Goal: Book appointment/travel/reservation

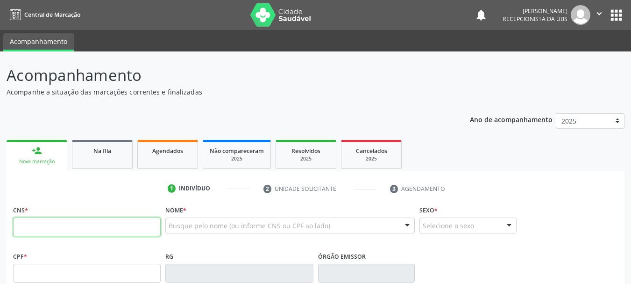
click at [88, 224] on input "text" at bounding box center [87, 226] width 148 height 19
type input "700 5073 9552 0858"
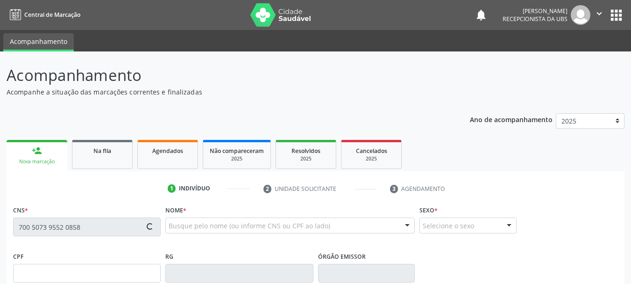
type input "566.918.155-72"
type input "[DATE]"
type input "[PERSON_NAME]"
type input "[PHONE_NUMBER]"
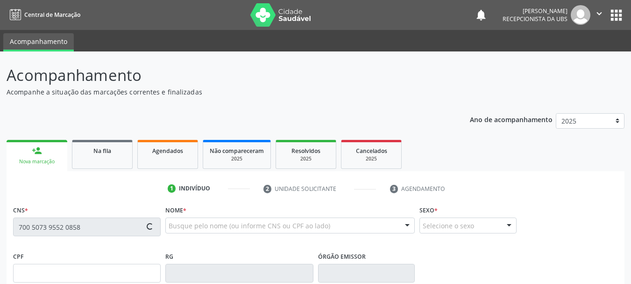
type input "S/N"
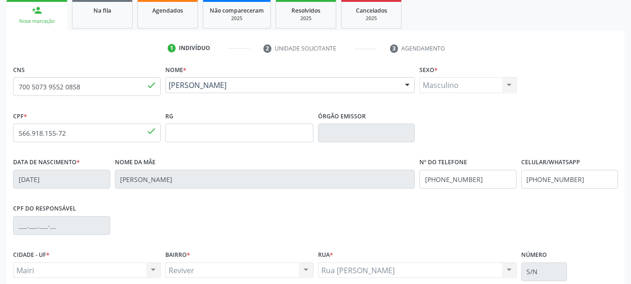
scroll to position [187, 0]
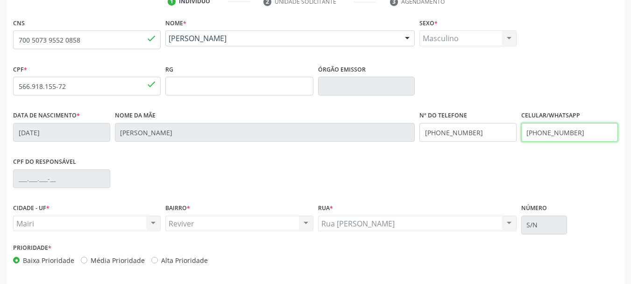
click at [586, 128] on input "[PHONE_NUMBER]" at bounding box center [569, 132] width 97 height 19
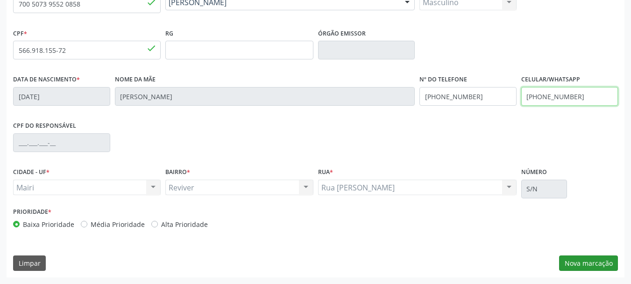
type input "[PHONE_NUMBER]"
click at [591, 266] on button "Nova marcação" at bounding box center [588, 263] width 59 height 16
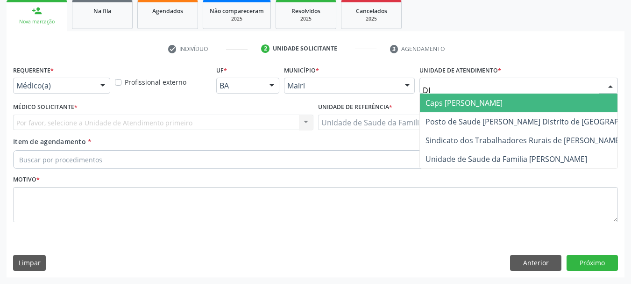
type input "DIL"
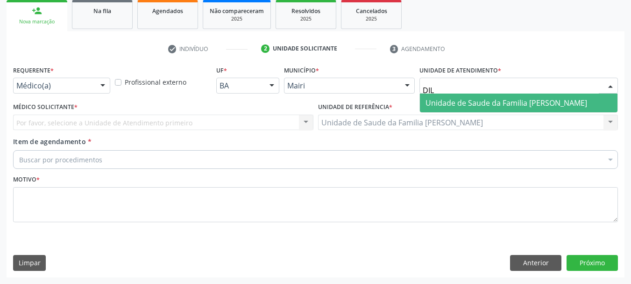
click at [421, 103] on span "Unidade de Saude da Familia [PERSON_NAME]" at bounding box center [519, 102] width 198 height 19
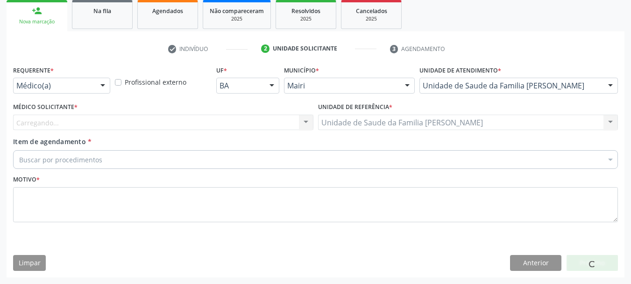
click at [73, 121] on div "Carregando... Nenhum resultado encontrado para: " " Não há nenhuma opção para s…" at bounding box center [163, 122] width 300 height 16
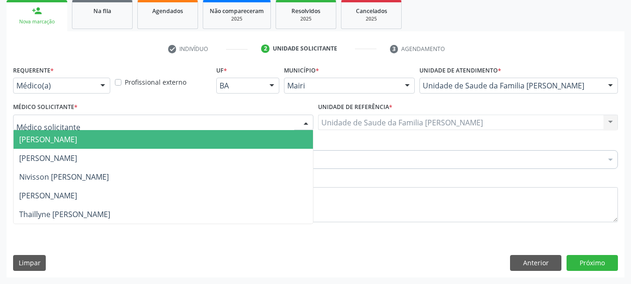
click at [73, 124] on div at bounding box center [163, 122] width 300 height 16
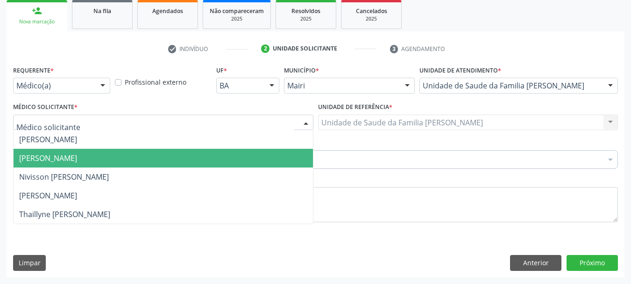
click at [68, 155] on span "[PERSON_NAME]" at bounding box center [48, 158] width 58 height 10
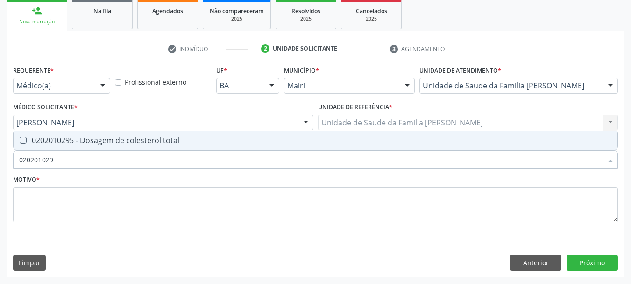
type input "0202010295"
click at [68, 137] on div "0202010295 - Dosagem de colesterol total" at bounding box center [315, 139] width 593 height 7
checkbox total "true"
type input "0"
checkbox total "false"
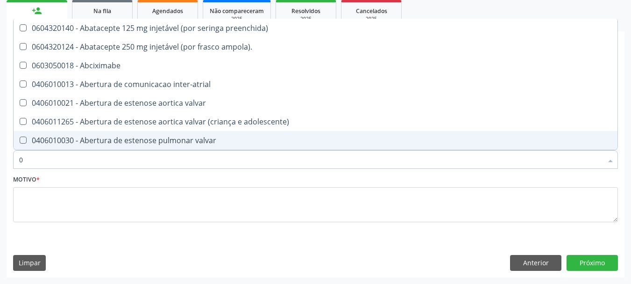
type input "02"
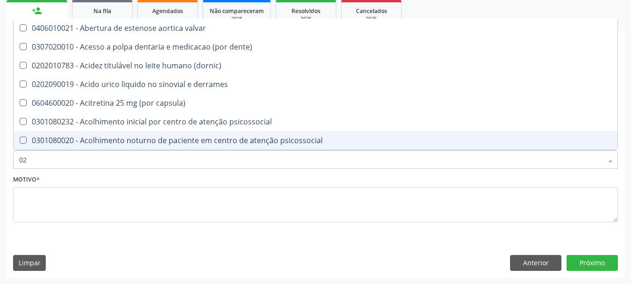
checkbox total "true"
type input "020"
checkbox alimentos "true"
checkbox total "false"
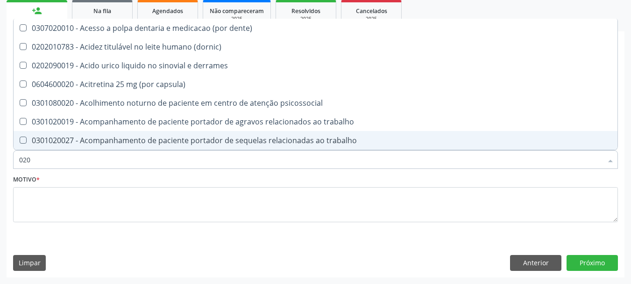
type input "0202"
checkbox ocular "true"
checkbox total "false"
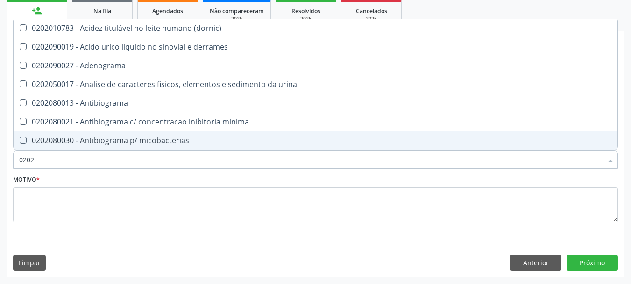
type input "02020"
checkbox ionizavel "true"
checkbox total "false"
type input "020201"
checkbox htlv-1 "true"
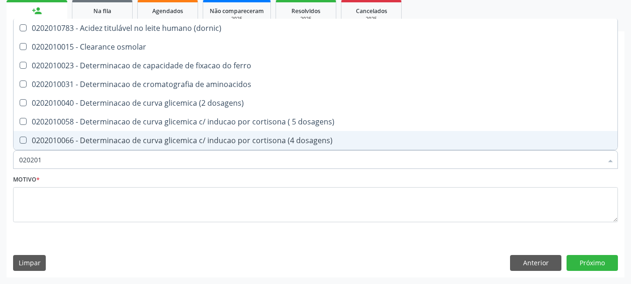
type input "0202010"
checkbox ionizavel "true"
checkbox total "false"
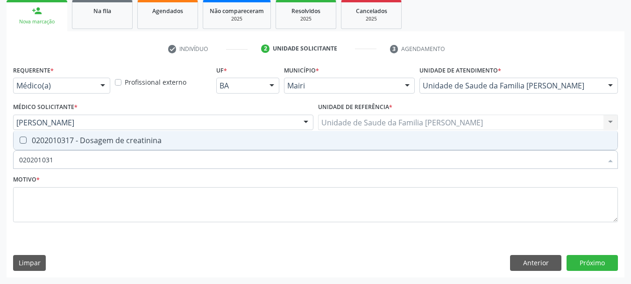
type input "0202010317"
click at [68, 137] on div "0202010317 - Dosagem de creatinina" at bounding box center [315, 139] width 593 height 7
checkbox creatinina "true"
type input "0"
checkbox creatinina "false"
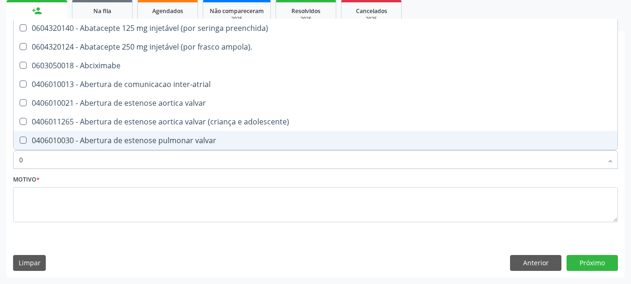
type input "02"
checkbox estimulo "true"
checkbox meckel "true"
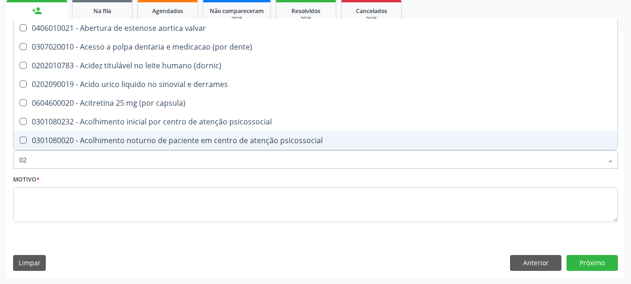
type input "020"
checkbox alimentos "true"
checkbox debridamento "true"
checkbox total "false"
checkbox creatinina "false"
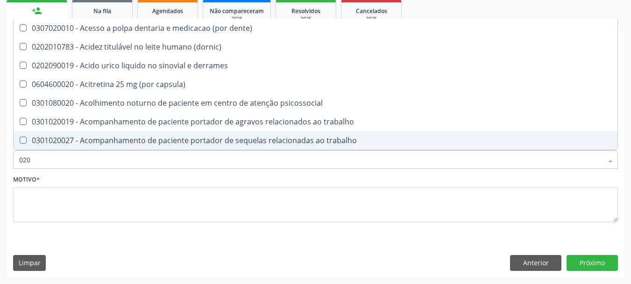
type input "0202"
checkbox ocular "true"
checkbox nervo "true"
checkbox total "false"
checkbox creatinina "false"
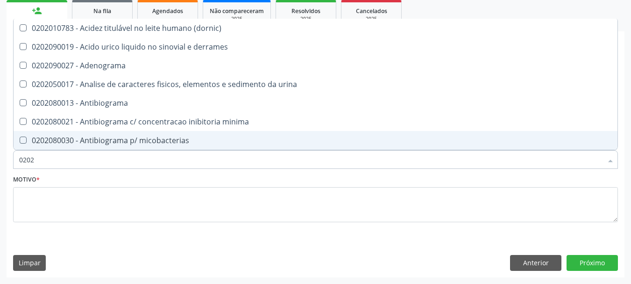
type input "02020"
checkbox ionizavel "true"
checkbox catecolaminas "true"
checkbox total "false"
checkbox creatinina "false"
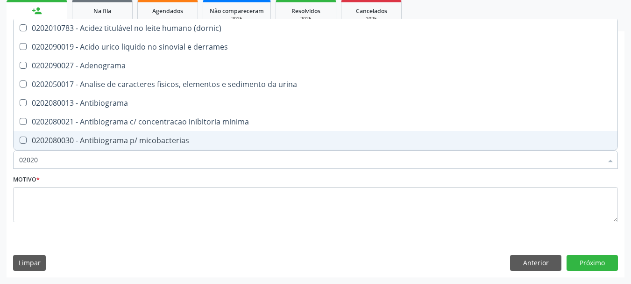
type input "020201"
checkbox htlv-1 "true"
checkbox \(ch50\) "true"
type input "0202010"
checkbox herpesvirus "true"
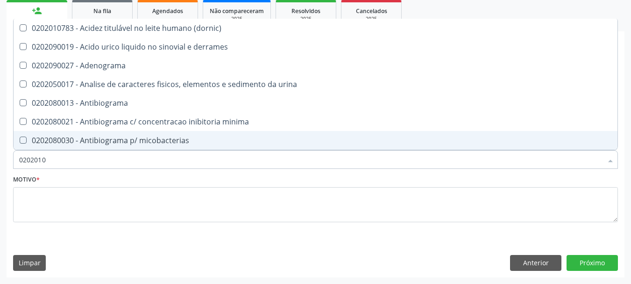
checkbox anaerobicas "true"
checkbox htlv-1 "false"
checkbox \(ch50\) "false"
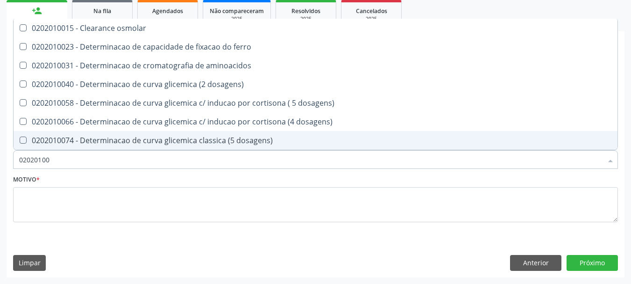
type input "020201004"
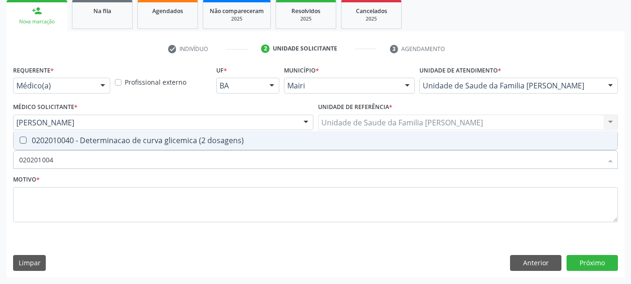
click at [68, 137] on div "0202010040 - Determinacao de curva glicemica (2 dosagens)" at bounding box center [315, 139] width 593 height 7
checkbox dosagens\) "true"
type input "02020100"
checkbox dosagens\) "false"
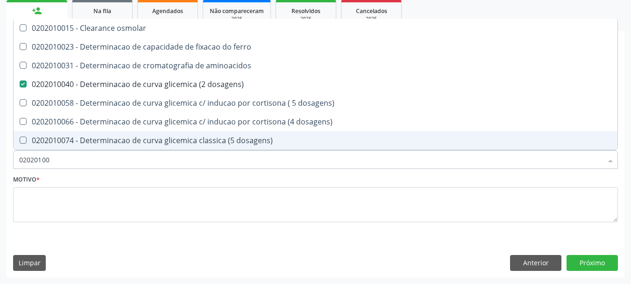
type input "0202010"
checkbox dosagens\) "false"
checkbox dosagens\) "true"
type input "0"
checkbox dosagens\) "false"
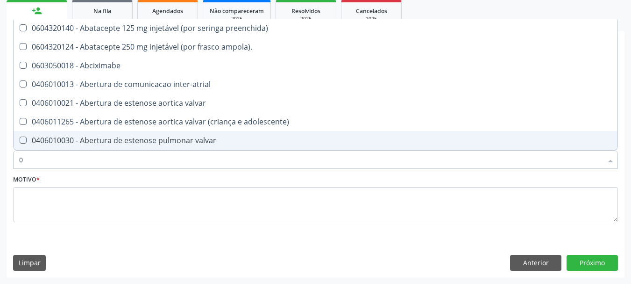
type input "02"
checkbox alimentação "true"
checkbox estimulo "true"
checkbox meckel "true"
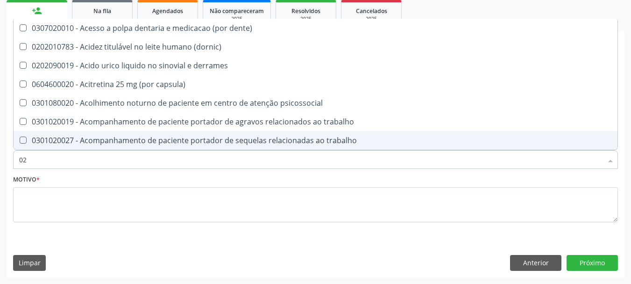
type input "020"
checkbox dosagens\) "true"
checkbox total "true"
checkbox creatinina "true"
checkbox alcalina "false"
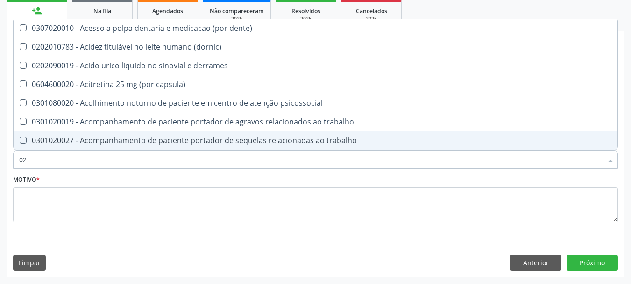
checkbox Enterectomia "false"
checkbox anvisa "false"
type input "0202"
checkbox lisa "true"
checkbox ocular "true"
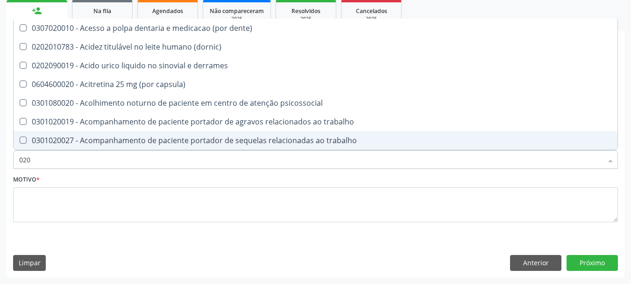
checkbox nervo "true"
checkbox dosagens\) "false"
checkbox total "false"
checkbox creatinina "false"
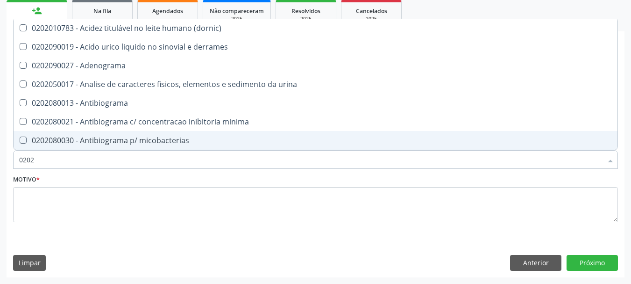
type input "02020"
checkbox htlv-1 "true"
checkbox dosagens\) "false"
checkbox ionizavel "true"
checkbox catecolaminas "true"
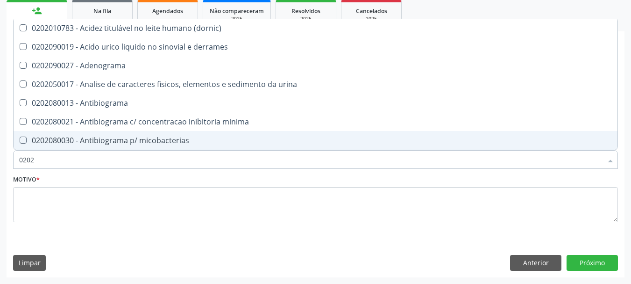
checkbox total "false"
checkbox creatinina "false"
type input "020201"
checkbox Antibiograma "true"
checkbox htlv-1 "true"
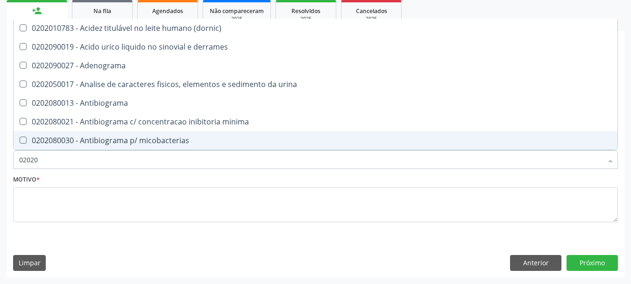
checkbox \(ch50\) "true"
checkbox dosagens\) "false"
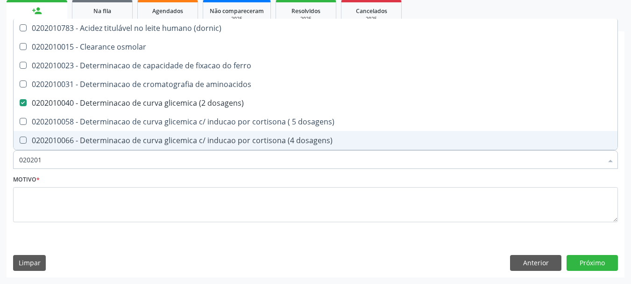
type input "0202010"
checkbox ionizavel "true"
checkbox catecolaminas "true"
checkbox total "false"
checkbox creatinina "false"
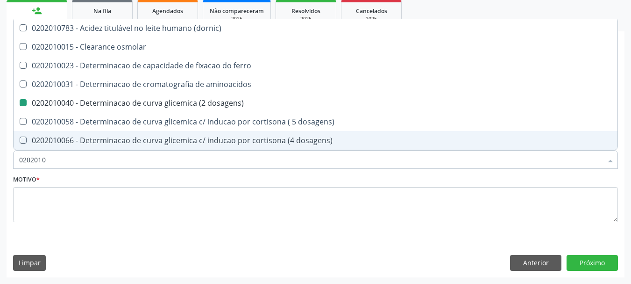
type input "02020106"
checkbox dosagens\) "false"
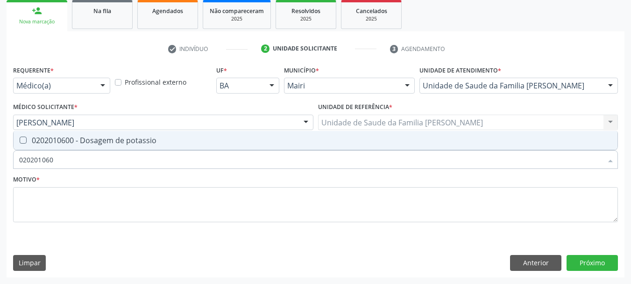
type input "0202010600"
click at [68, 137] on div "0202010600 - Dosagem de potassio" at bounding box center [315, 139] width 593 height 7
checkbox potassio "true"
type input "0202010"
checkbox potassio "false"
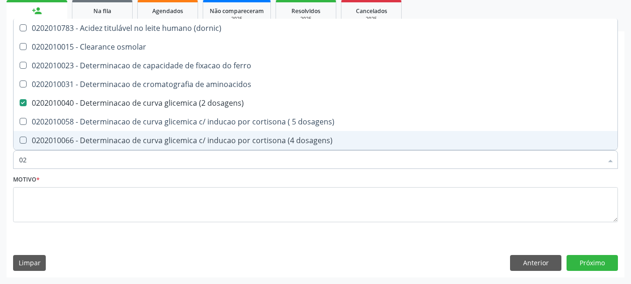
type input "0"
checkbox dosagens\) "false"
checkbox total "false"
checkbox creatinina "false"
checkbox latica "false"
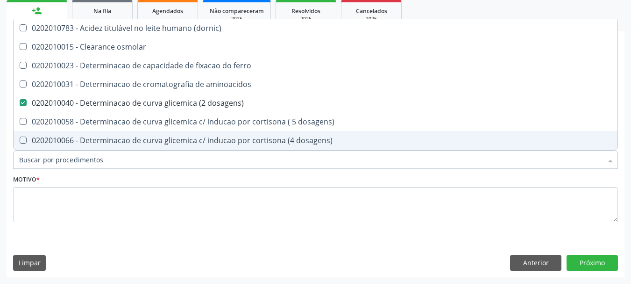
checkbox ferritina "false"
checkbox total "false"
checkbox isomerase-fosfohexose "false"
checkbox potassio "false"
checkbox ureia "false"
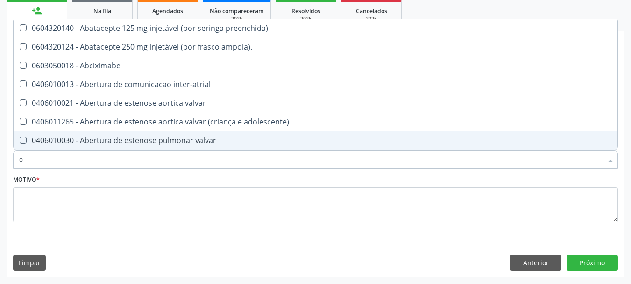
type input "02"
checkbox alimentação "true"
checkbox estimulo "true"
checkbox meckel "true"
checkbox redome\) "true"
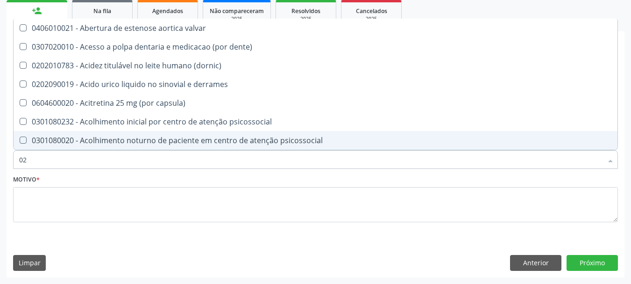
type input "020"
checkbox comprimido\) "true"
checkbox alimentos "true"
checkbox debridamento "true"
checkbox dosagens\) "false"
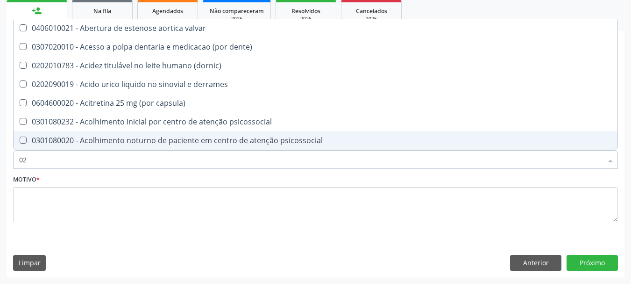
checkbox lumen "true"
checkbox total "false"
checkbox creatinina "false"
checkbox potassio "false"
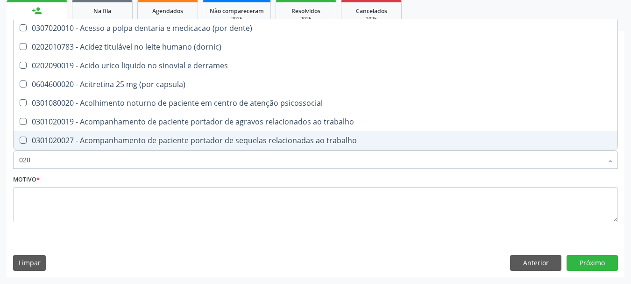
type input "0202"
checkbox lisa "true"
checkbox ocular "true"
checkbox nervo "true"
checkbox neoplasias "true"
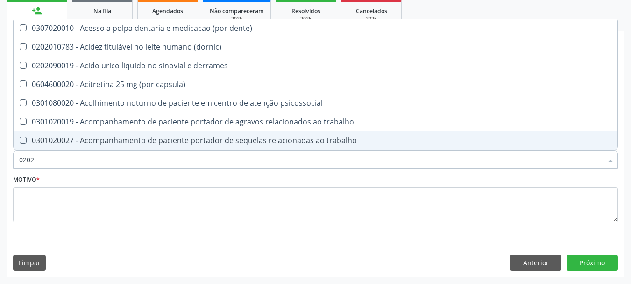
checkbox dosagens\) "false"
checkbox total "false"
checkbox creatinina "false"
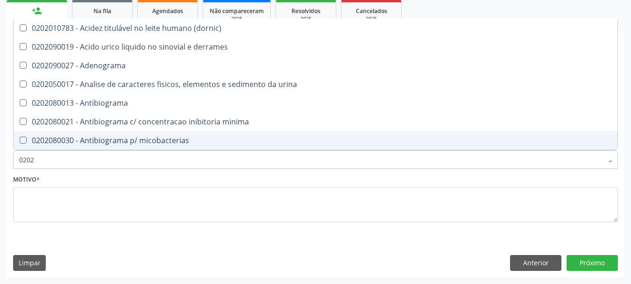
type input "02020"
checkbox htlv-1 "true"
checkbox dosagens\) "false"
checkbox ionizavel "true"
checkbox catecolaminas "true"
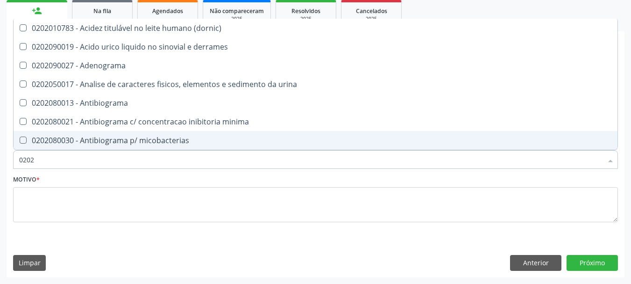
checkbox total "false"
checkbox creatinina "false"
checkbox isomerase-fosfohexose "true"
checkbox potassio "false"
type input "020201"
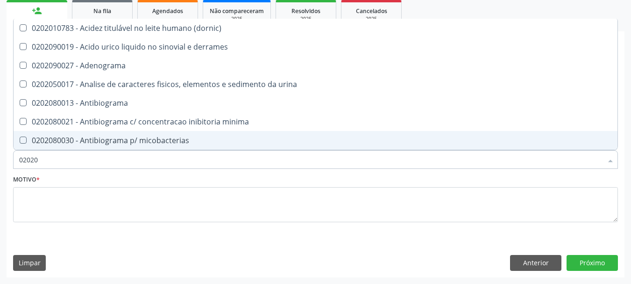
checkbox Antibiograma "true"
checkbox htlv-1 "true"
checkbox \(ch50\) "true"
checkbox dosagens\) "false"
checkbox d "true"
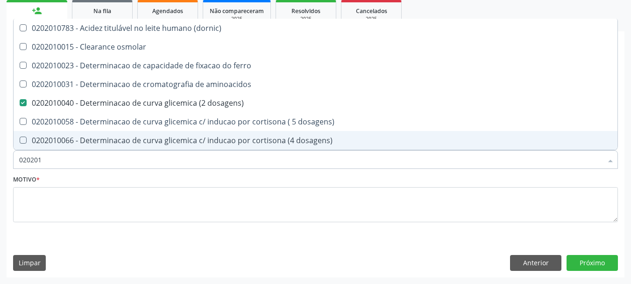
type input "0202010"
checkbox ionizavel "true"
checkbox catecolaminas "true"
checkbox total "false"
checkbox creatinina "false"
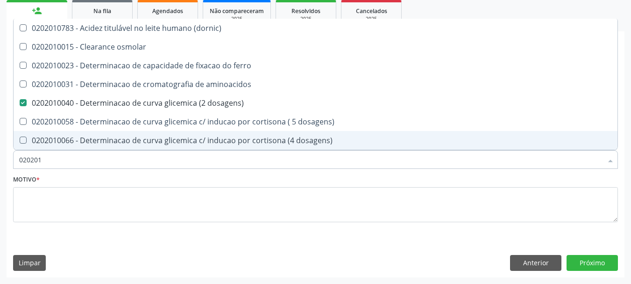
checkbox hidroxiprolina "true"
checkbox potassio "false"
type input "02020106"
checkbox \(dornic\) "true"
checkbox dosagens\) "false"
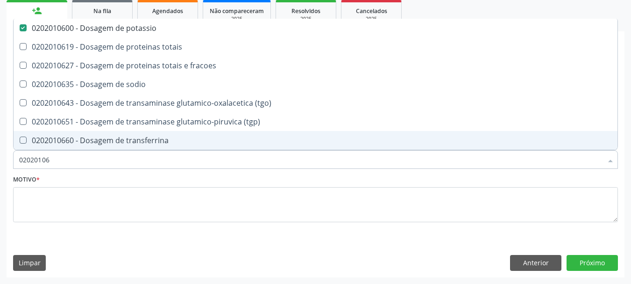
type input "020201067"
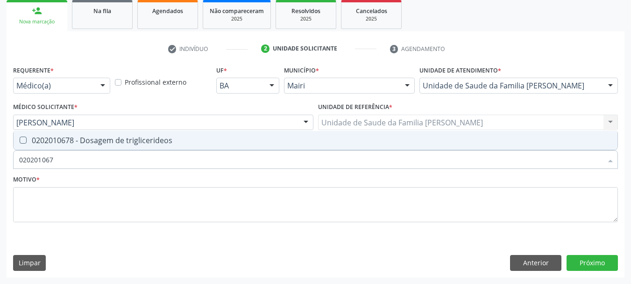
click at [68, 137] on div "0202010678 - Dosagem de triglicerideos" at bounding box center [315, 139] width 593 height 7
checkbox triglicerideos "true"
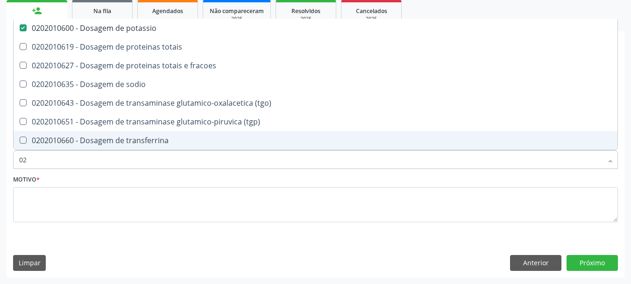
type input "0"
checkbox potassio "false"
checkbox \(tgo\) "false"
checkbox triglicerideos "false"
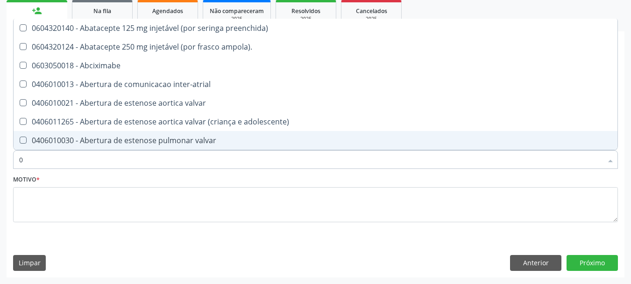
type input "02"
checkbox alimentação "true"
checkbox estimulo "true"
checkbox meckel "true"
checkbox redome\) "true"
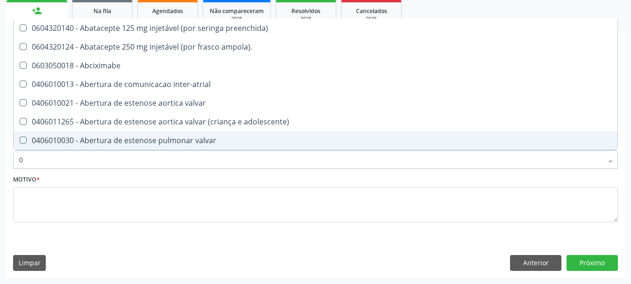
checkbox Colpoperineocleise "true"
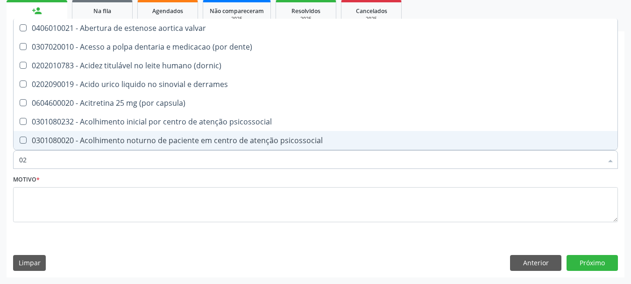
type input "020"
checkbox comprimido\) "true"
checkbox alimentos "true"
checkbox debridamento "true"
checkbox dosagens\) "false"
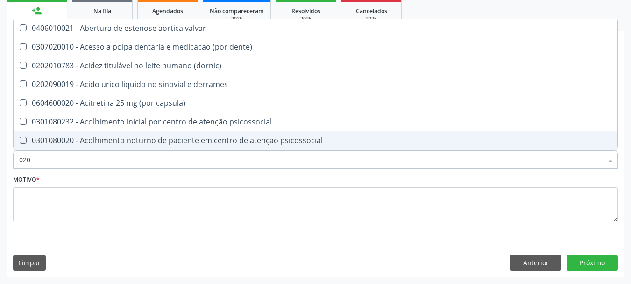
checkbox lumen "true"
checkbox acetona "true"
checkbox total "false"
checkbox creatinina "false"
checkbox potassio "false"
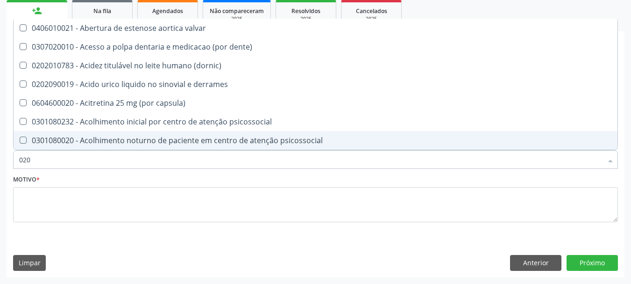
checkbox triglicerideos "false"
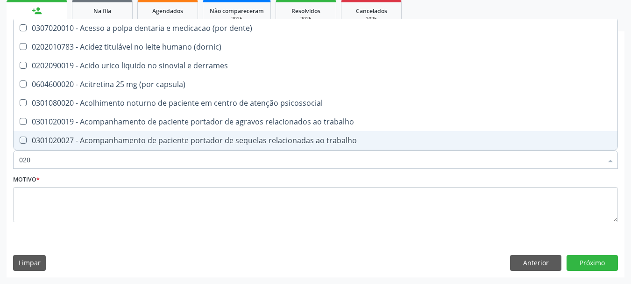
type input "0202"
checkbox lisa "true"
checkbox ocular "true"
checkbox nervo "true"
checkbox neoplasias "true"
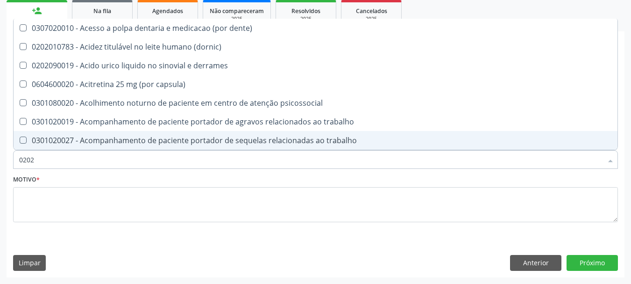
checkbox \(semi-solido\) "true"
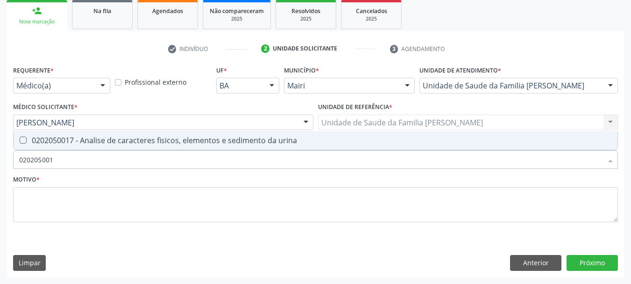
click at [68, 137] on div "0202050017 - Analise de caracteres fisicos, elementos e sedimento da urina" at bounding box center [315, 139] width 593 height 7
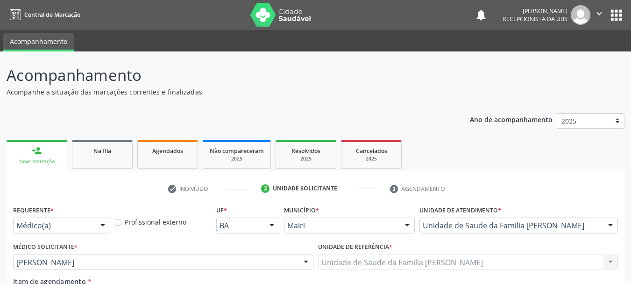
scroll to position [140, 0]
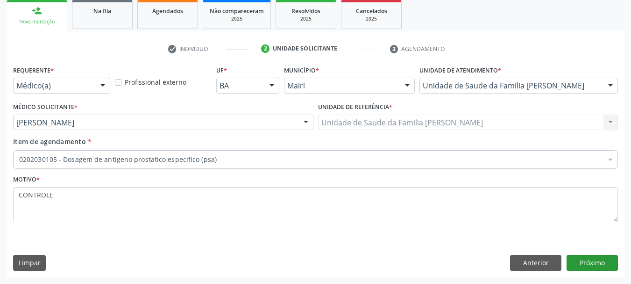
type textarea "CONTROLE"
click at [587, 260] on button "Próximo" at bounding box center [592, 263] width 51 height 16
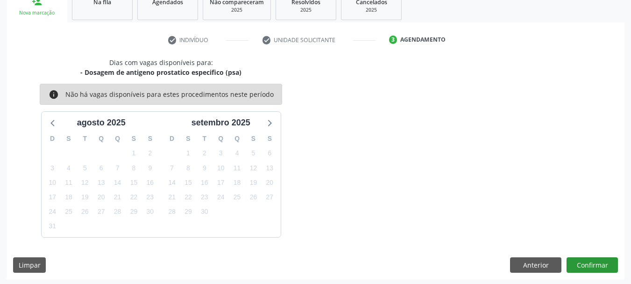
scroll to position [150, 0]
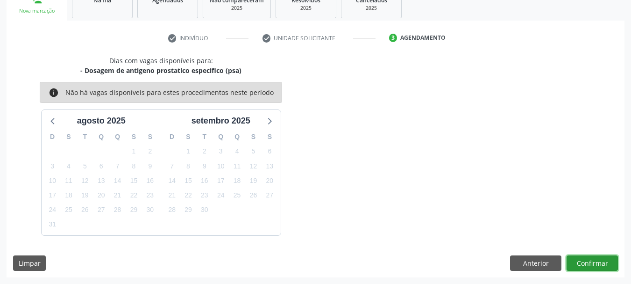
click at [587, 262] on button "Confirmar" at bounding box center [592, 263] width 51 height 16
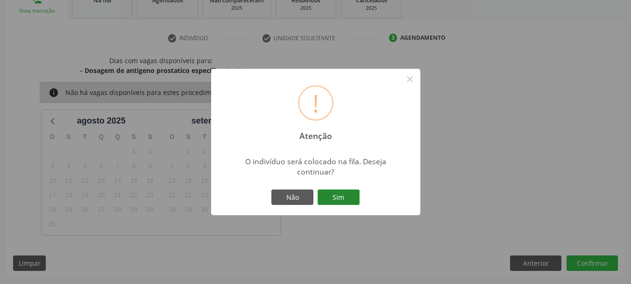
click at [335, 195] on button "Sim" at bounding box center [339, 197] width 42 height 16
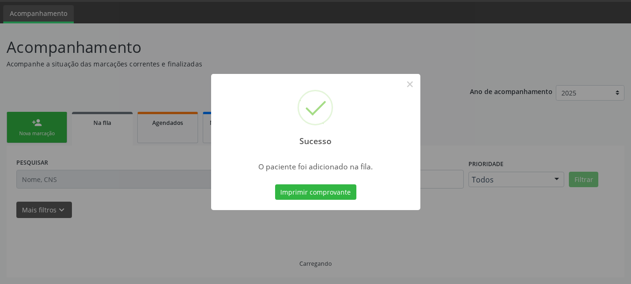
scroll to position [28, 0]
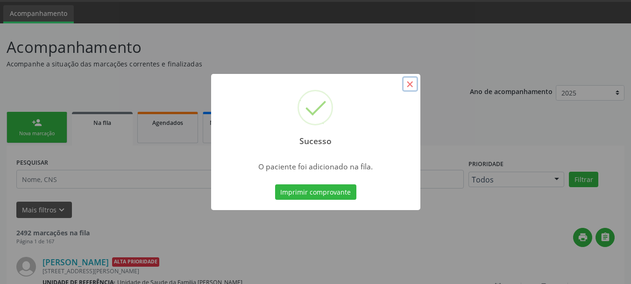
click at [407, 87] on button "×" at bounding box center [410, 84] width 16 height 16
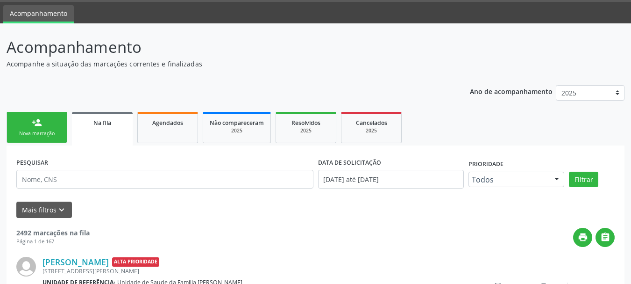
click at [44, 128] on link "person_add Nova marcação" at bounding box center [37, 127] width 61 height 31
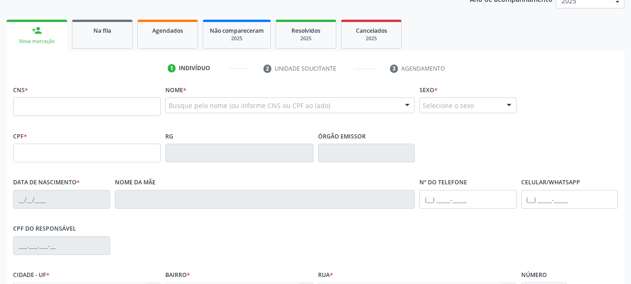
scroll to position [121, 0]
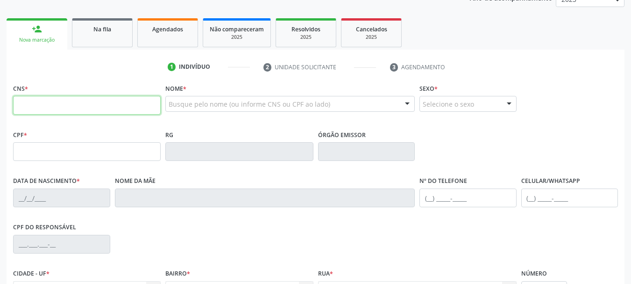
click at [60, 109] on input "text" at bounding box center [87, 105] width 148 height 19
type input "705 0054 2590 5055"
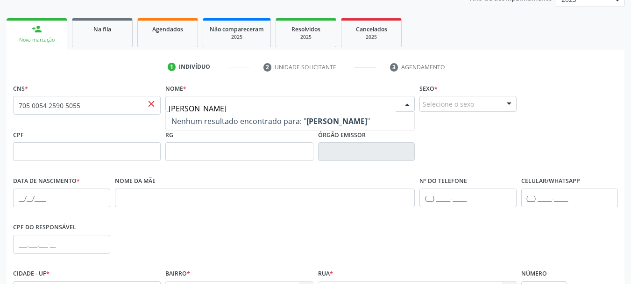
type input "ISAURI PEREIRA MENEZES"
click at [465, 101] on div "Selecione o sexo" at bounding box center [467, 104] width 97 height 16
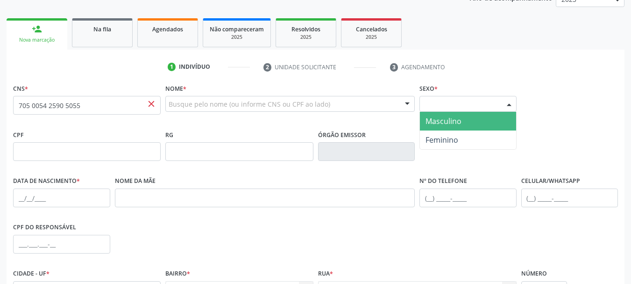
click at [149, 103] on span "close" at bounding box center [151, 104] width 10 height 10
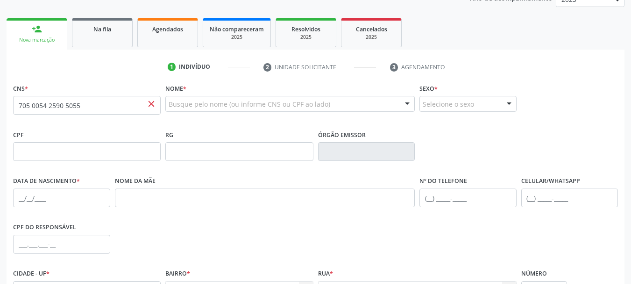
click at [149, 103] on span "close" at bounding box center [151, 104] width 10 height 10
click at [128, 102] on input "705 0054 2590 5055" at bounding box center [87, 105] width 148 height 19
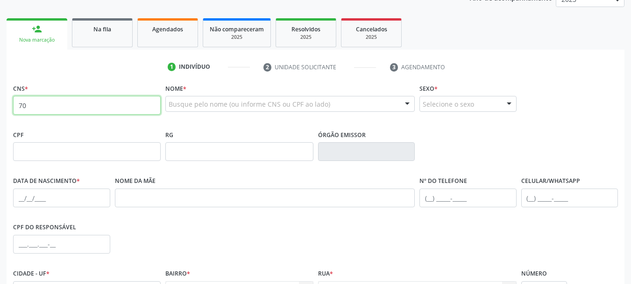
type input "7"
type input "705 0054 2590 5055"
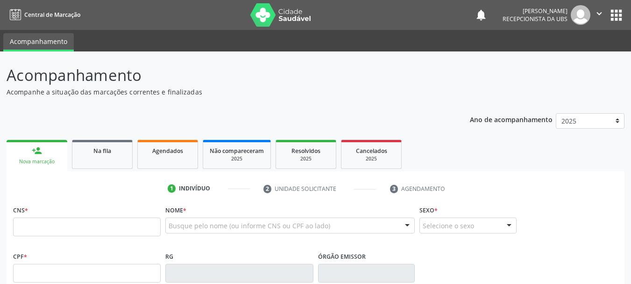
scroll to position [152, 0]
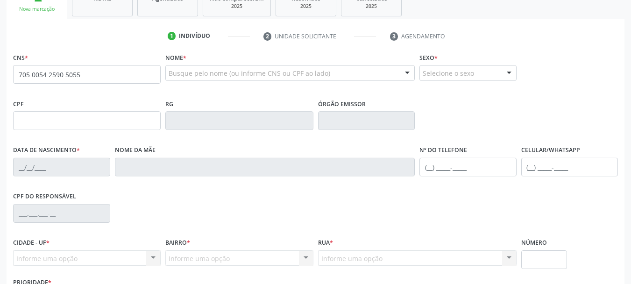
type input "705 0054 2590 5055"
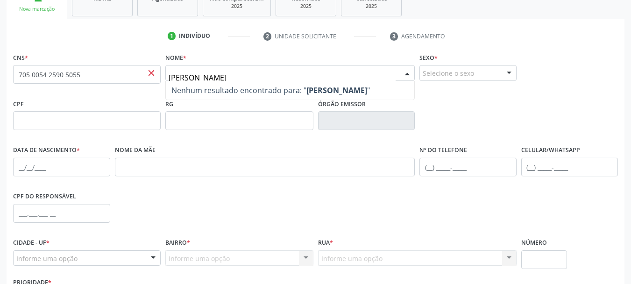
type input "ISAURI PEREIRA MENEZES"
click at [452, 69] on div "Selecione o sexo" at bounding box center [467, 73] width 97 height 16
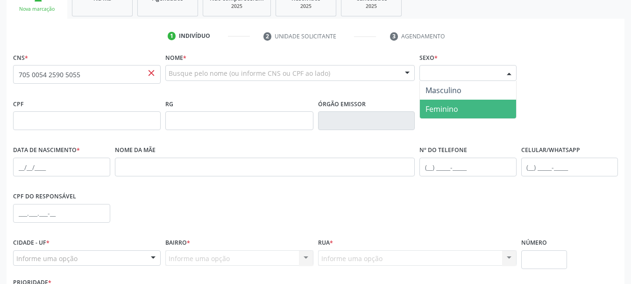
click at [454, 105] on span "Feminino" at bounding box center [442, 109] width 33 height 10
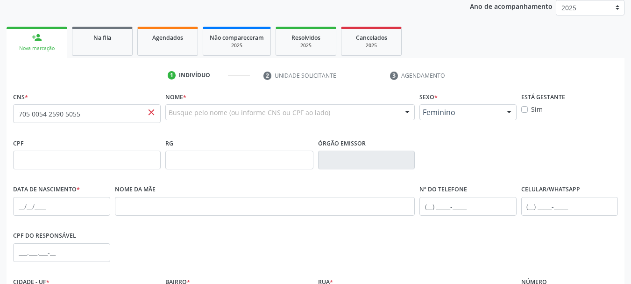
scroll to position [129, 0]
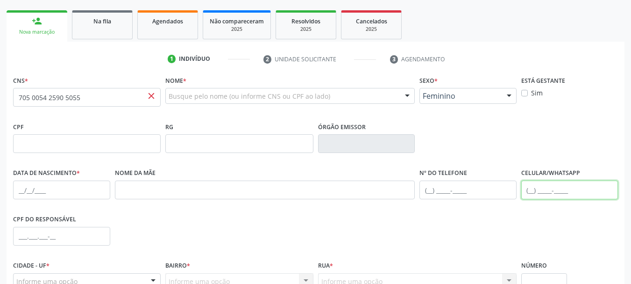
click at [537, 191] on input "text" at bounding box center [569, 189] width 97 height 19
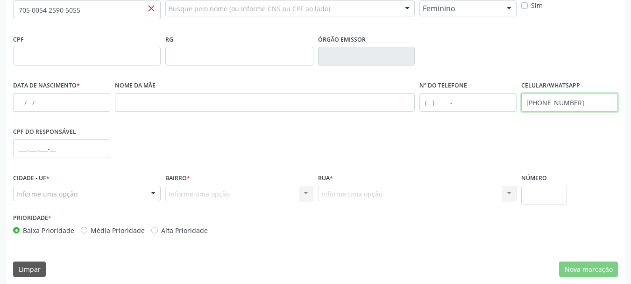
scroll to position [223, 0]
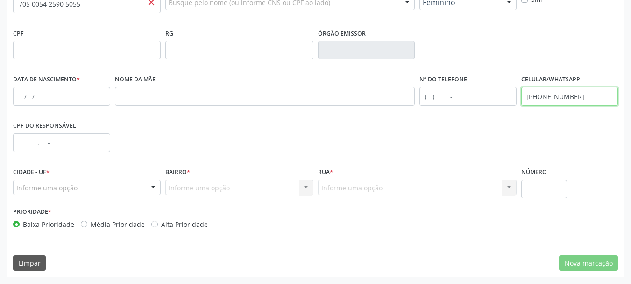
type input "(74) 99985-1948"
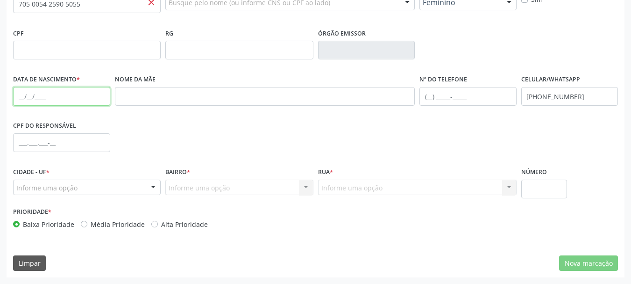
click at [39, 101] on input "text" at bounding box center [61, 96] width 97 height 19
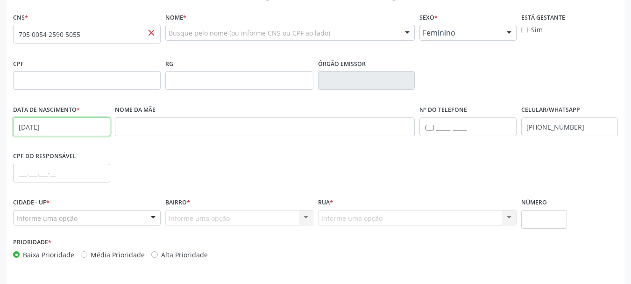
scroll to position [176, 0]
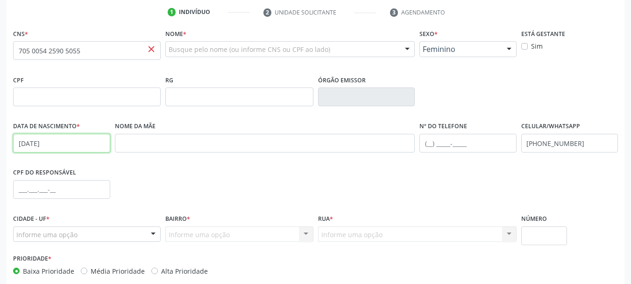
type input "09/02/1951"
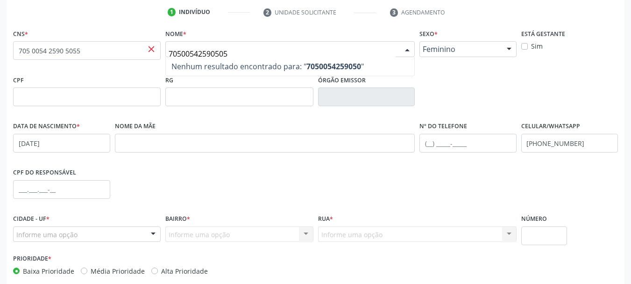
type input "705005425905055"
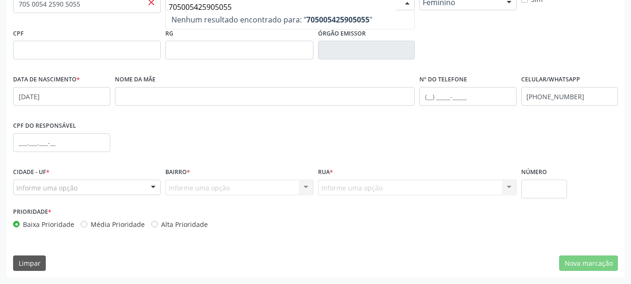
click at [302, 129] on div "CPF do responsável" at bounding box center [316, 142] width 610 height 46
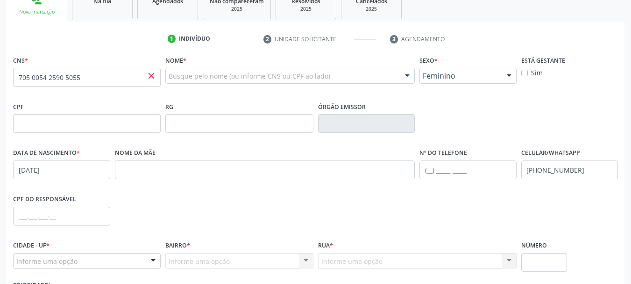
scroll to position [129, 0]
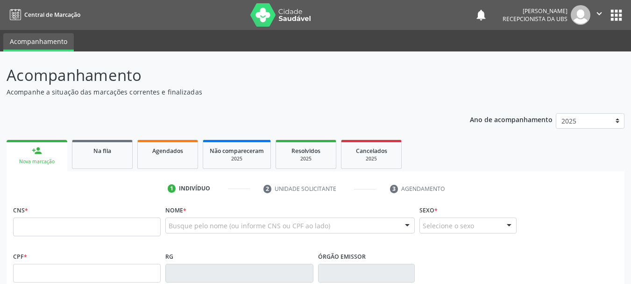
scroll to position [160, 0]
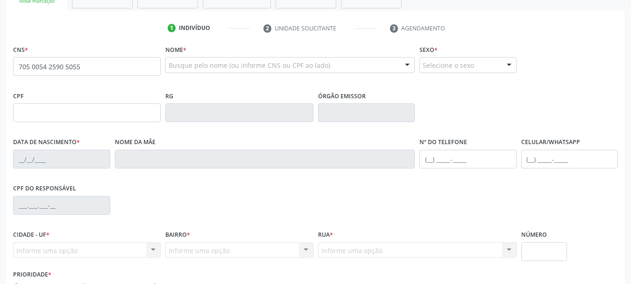
type input "705 0054 2590 5055"
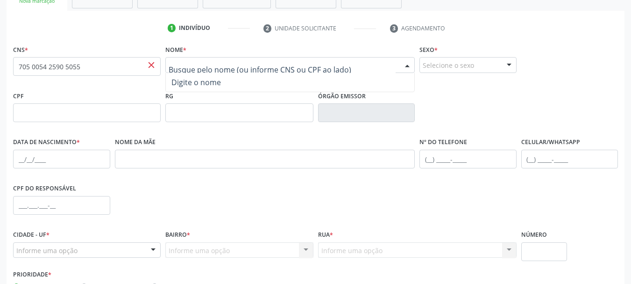
paste input "015.406.325-80"
type input "015.406.325-80"
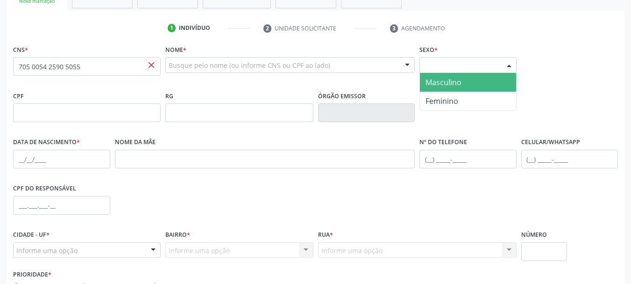
click at [470, 68] on div "Selecione o sexo" at bounding box center [467, 65] width 97 height 16
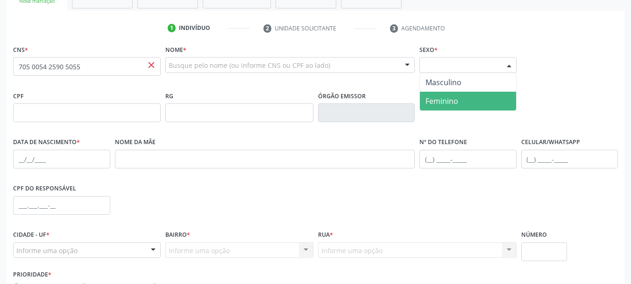
click at [446, 103] on span "Feminino" at bounding box center [442, 101] width 33 height 10
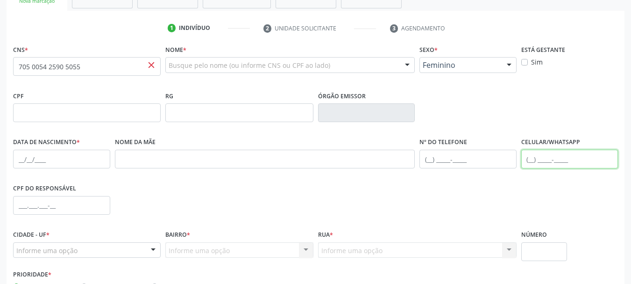
click at [550, 161] on input "text" at bounding box center [569, 158] width 97 height 19
type input "(11) 9809-9784"
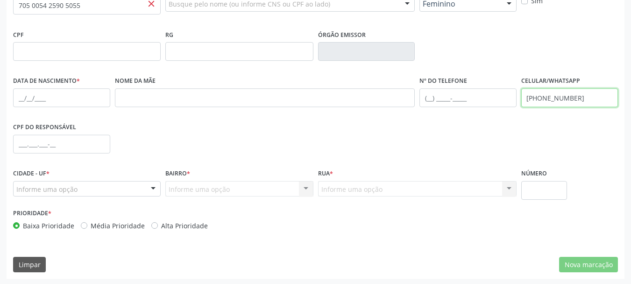
scroll to position [223, 0]
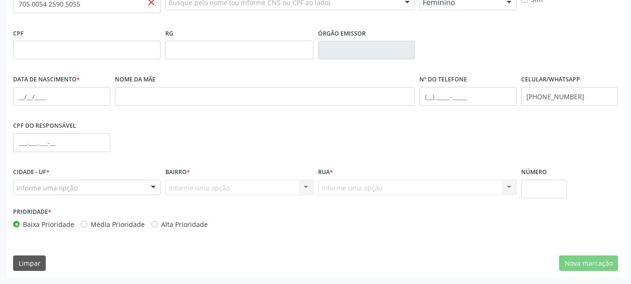
click at [582, 253] on div "CNS * 705 0054 2590 5055 close Nome * Busque pelo nome (ou informe CNS ou CPF a…" at bounding box center [316, 128] width 618 height 297
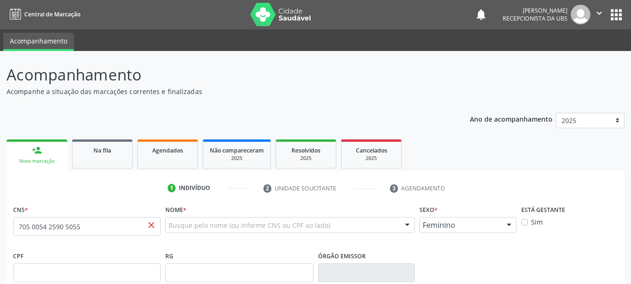
scroll to position [0, 0]
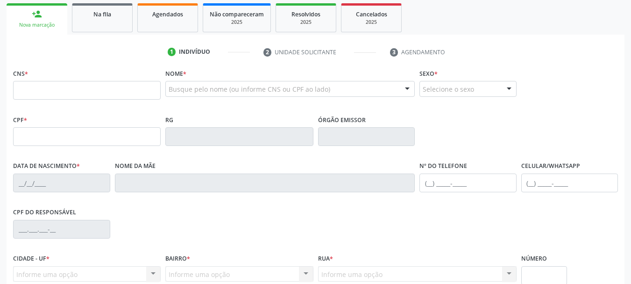
scroll to position [140, 0]
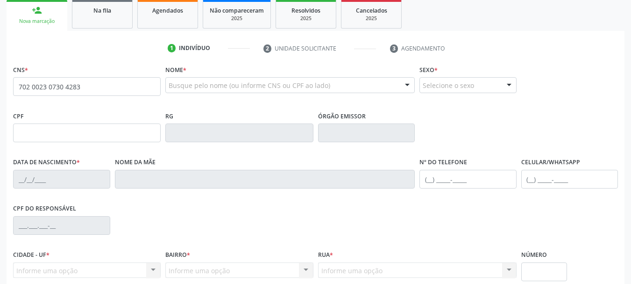
type input "702 0023 0730 4283"
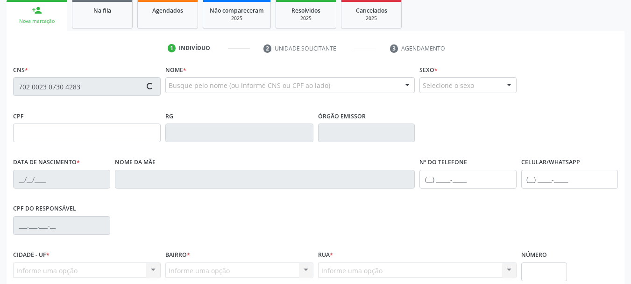
type input "025.083.195-38"
type input "[DATE]"
type input "Enelita Souza Santos"
type input "(74) 99920-6592"
type input "(74) 99914-8638"
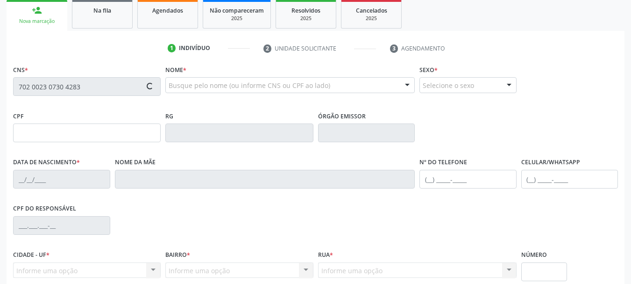
type input "S/N"
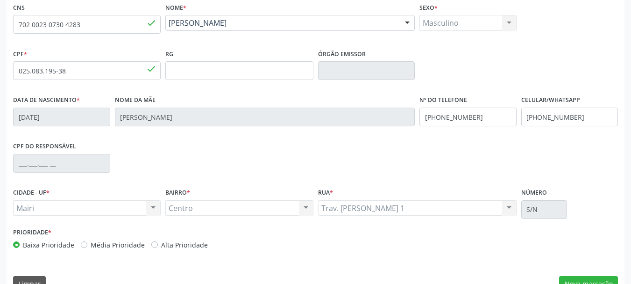
scroll to position [223, 0]
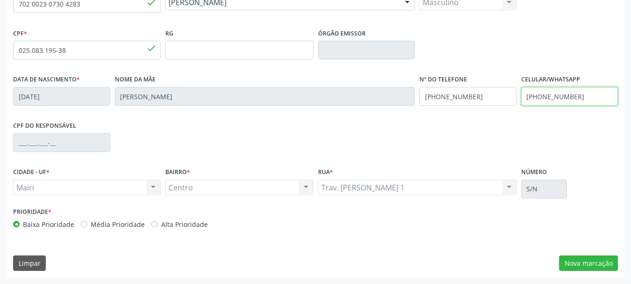
click at [595, 101] on input "(74) 99914-8638" at bounding box center [569, 96] width 97 height 19
type input "(74) 99920-6592"
click at [174, 225] on label "Alta Prioridade" at bounding box center [184, 224] width 47 height 10
click at [158, 225] on input "Alta Prioridade" at bounding box center [154, 223] width 7 height 8
radio input "true"
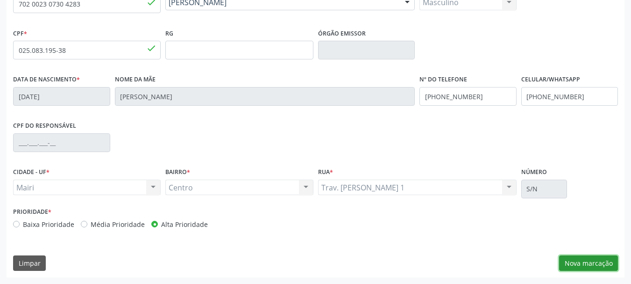
click at [571, 265] on button "Nova marcação" at bounding box center [588, 263] width 59 height 16
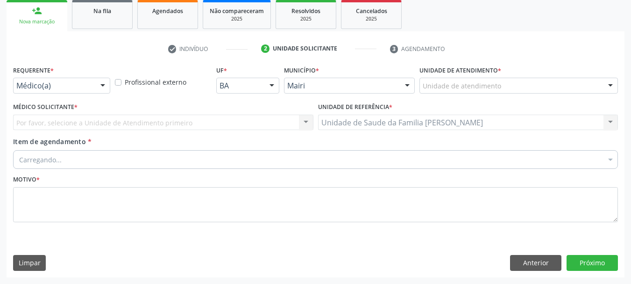
scroll to position [140, 0]
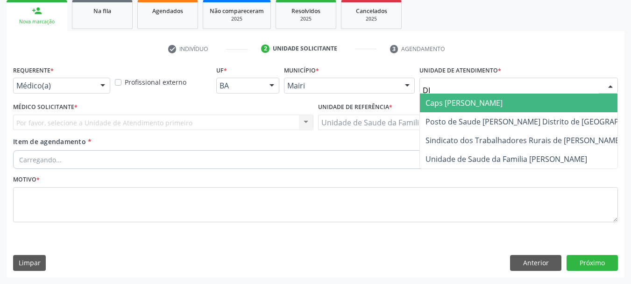
type input "DIL"
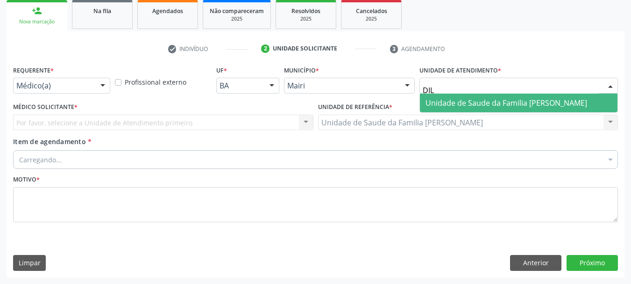
click at [459, 107] on span "Unidade de Saude da Familia [PERSON_NAME]" at bounding box center [507, 103] width 162 height 10
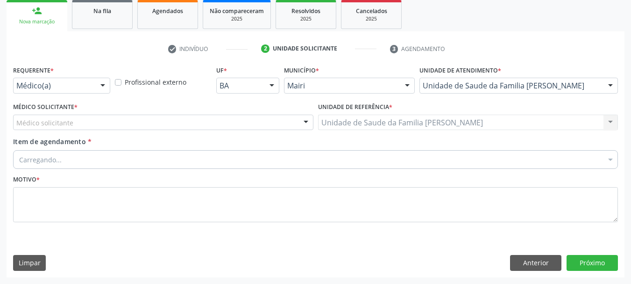
click at [101, 126] on div "Médico solicitante" at bounding box center [163, 122] width 300 height 16
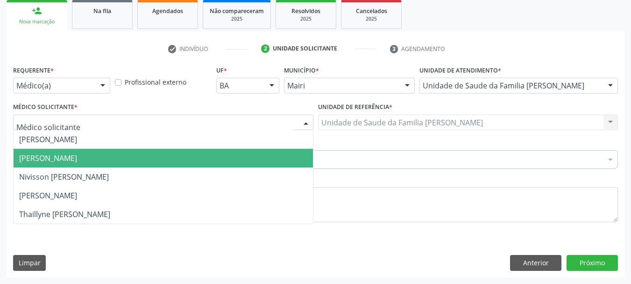
click at [77, 159] on span "[PERSON_NAME]" at bounding box center [48, 158] width 58 height 10
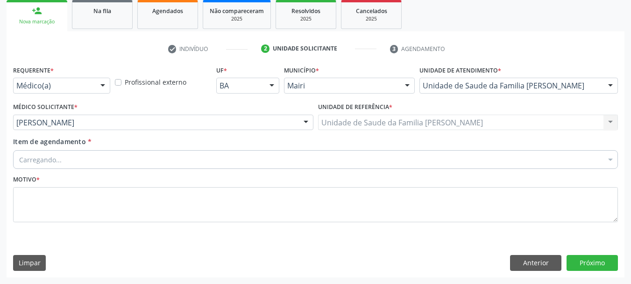
click at [78, 159] on div "Carregando..." at bounding box center [315, 159] width 605 height 19
type input "0"
click at [107, 163] on input "Item de agendamento *" at bounding box center [310, 159] width 583 height 19
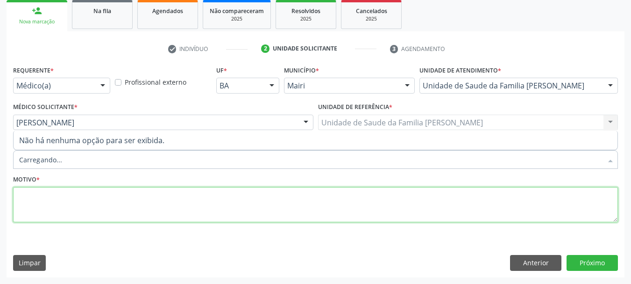
click at [110, 198] on textarea at bounding box center [315, 205] width 605 height 36
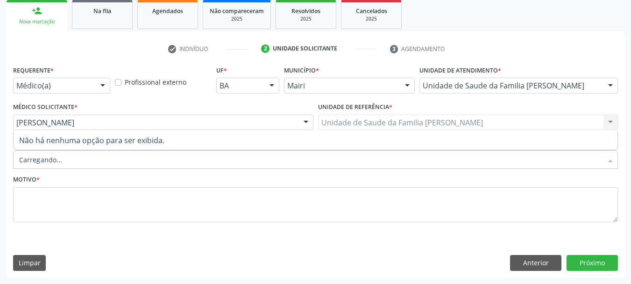
click at [134, 164] on div at bounding box center [315, 159] width 605 height 19
type input "0"
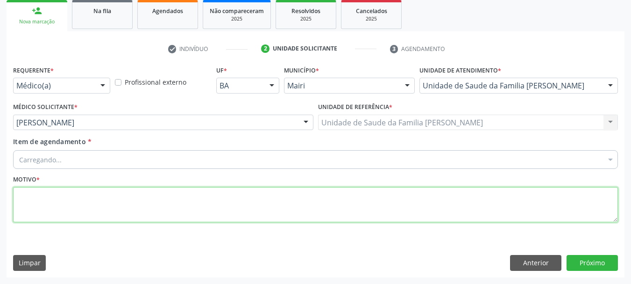
click at [114, 192] on textarea at bounding box center [315, 205] width 605 height 36
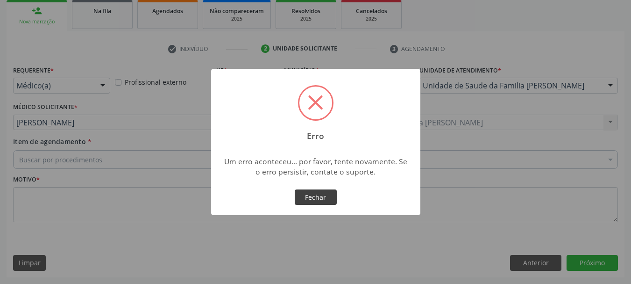
click at [298, 194] on button "Fechar" at bounding box center [316, 197] width 42 height 16
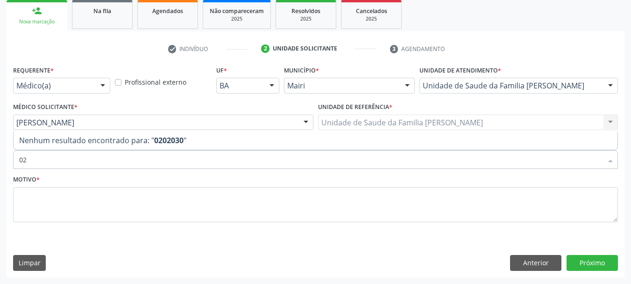
type input "0"
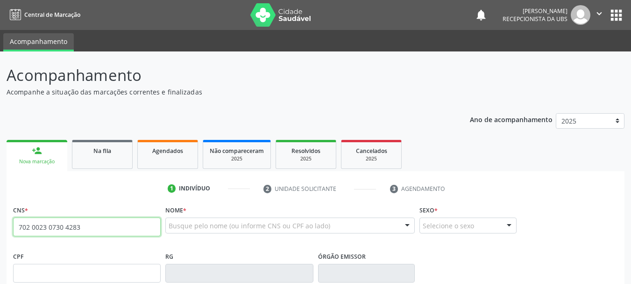
type input "702 0023 0730 4283"
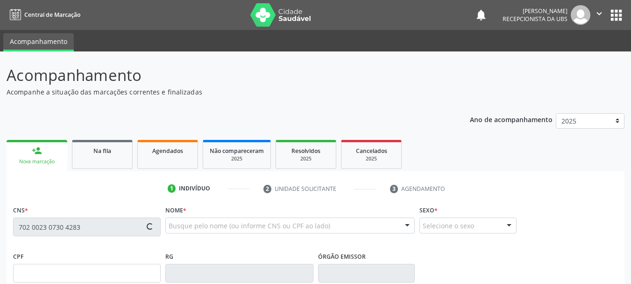
type input "025.083.195-38"
type input "[DATE]"
type input "[PERSON_NAME]"
type input "[PHONE_NUMBER]"
type input "(74) 99914-8638"
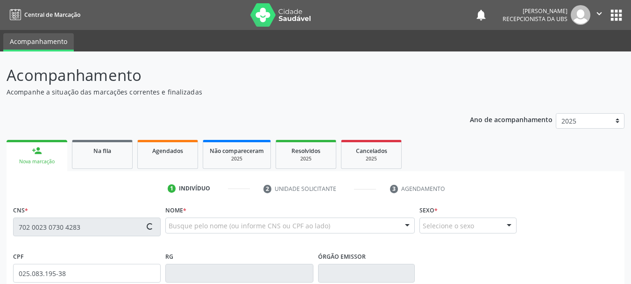
type input "S/N"
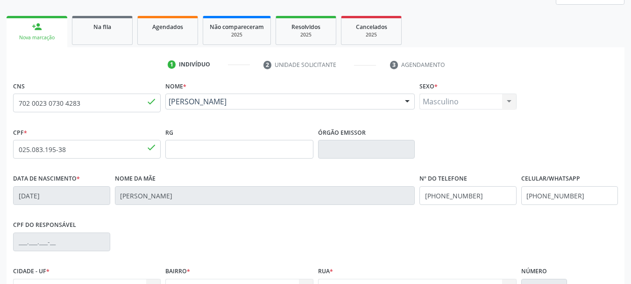
scroll to position [140, 0]
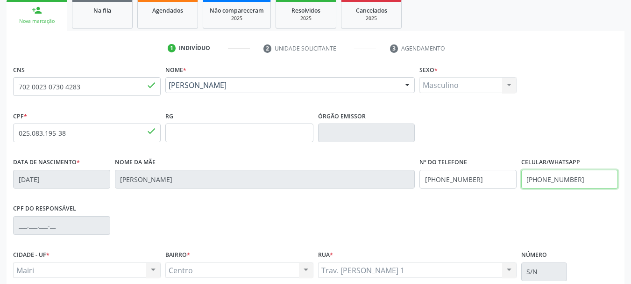
click at [579, 179] on input "(74) 99914-8638" at bounding box center [569, 179] width 97 height 19
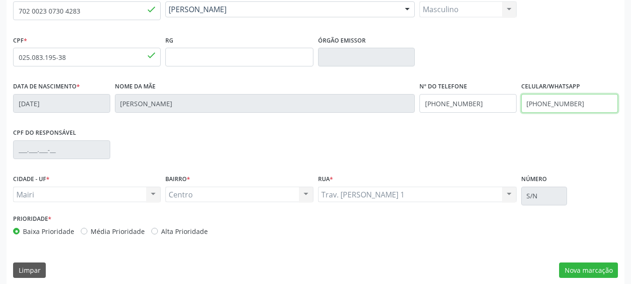
scroll to position [223, 0]
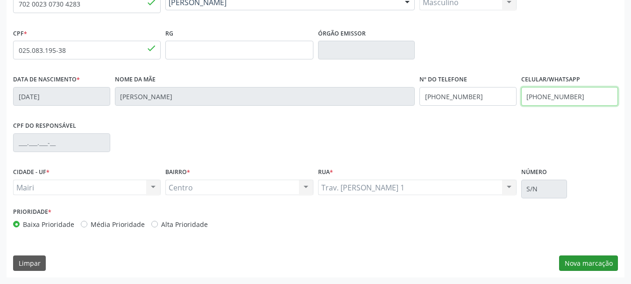
type input "(74) 99920-6592"
click at [591, 260] on button "Nova marcação" at bounding box center [588, 263] width 59 height 16
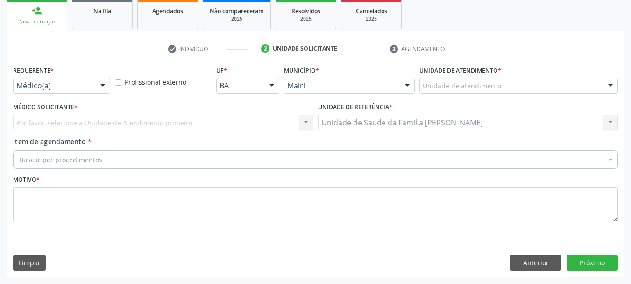
scroll to position [140, 0]
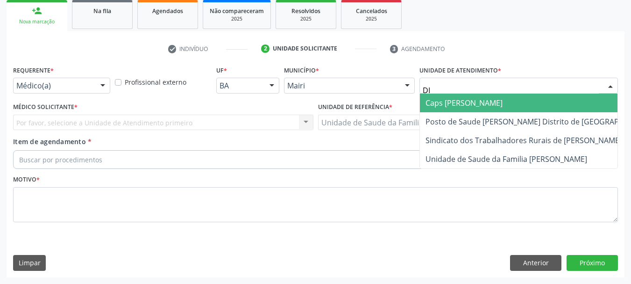
type input "DIL"
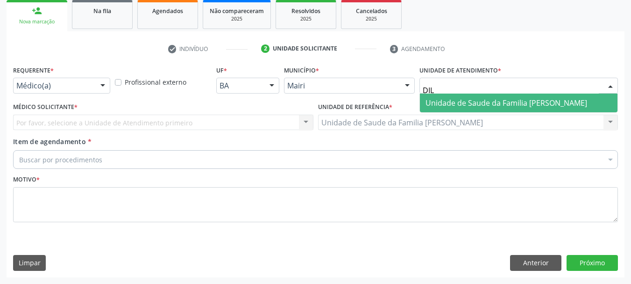
click at [451, 96] on span "Unidade de Saude da Familia [PERSON_NAME]" at bounding box center [519, 102] width 198 height 19
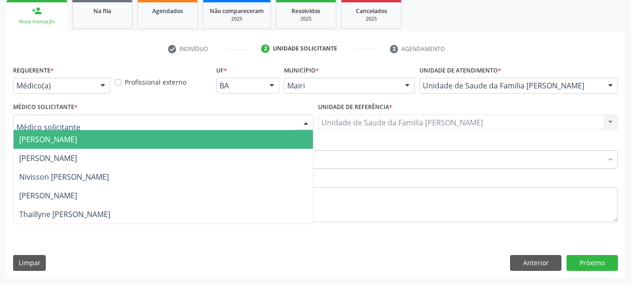
click at [103, 123] on div at bounding box center [163, 122] width 300 height 16
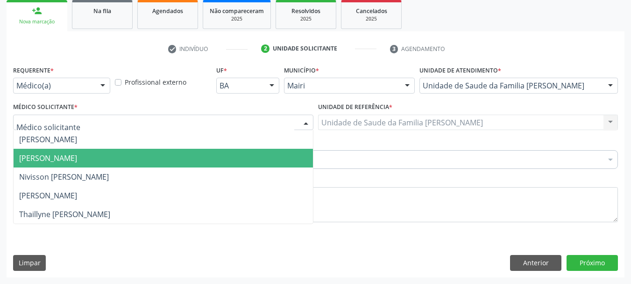
click at [102, 156] on span "[PERSON_NAME]" at bounding box center [163, 158] width 299 height 19
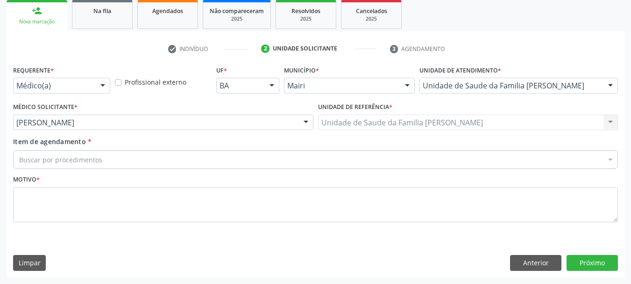
click at [102, 156] on div "Buscar por procedimentos" at bounding box center [315, 159] width 605 height 19
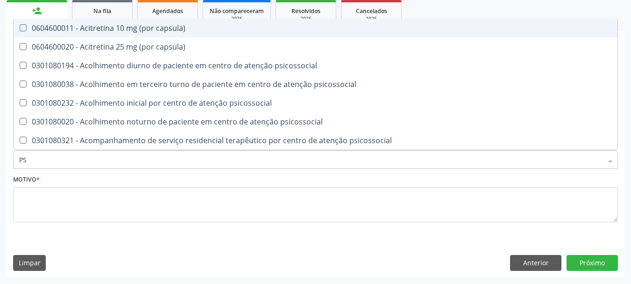
type input "PSA"
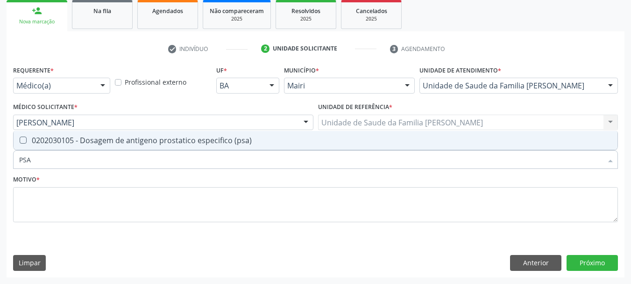
click at [177, 144] on div "0202030105 - Dosagem de antigeno prostatico especifico (psa)" at bounding box center [315, 139] width 593 height 7
checkbox \(psa\) "true"
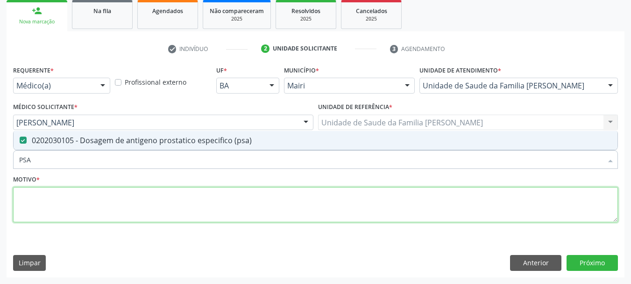
click at [123, 200] on textarea at bounding box center [315, 205] width 605 height 36
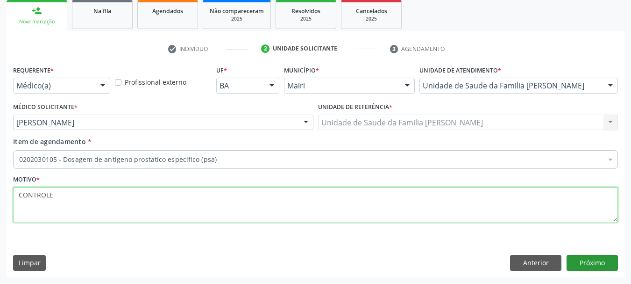
type textarea "CONTROLE"
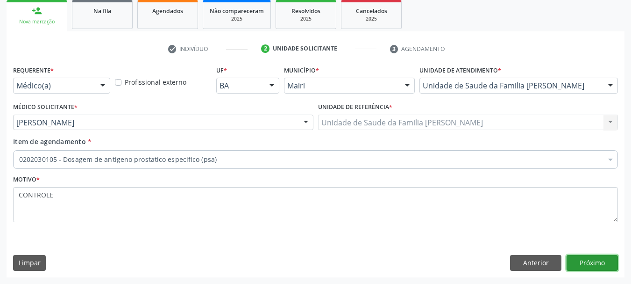
click at [587, 262] on button "Próximo" at bounding box center [592, 263] width 51 height 16
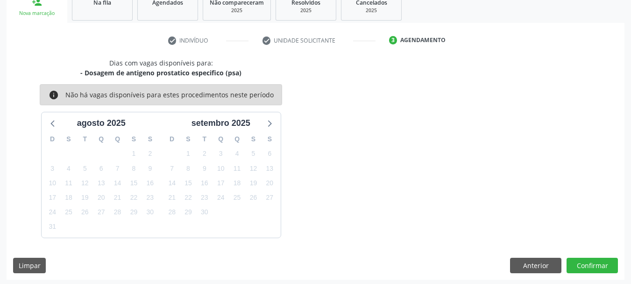
scroll to position [150, 0]
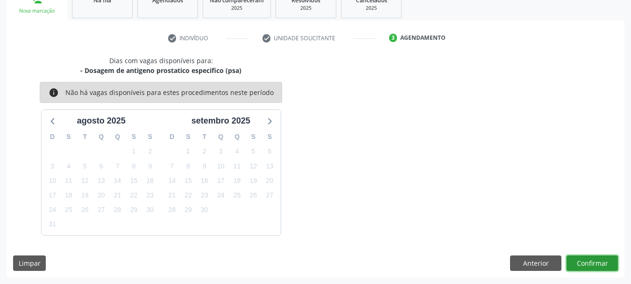
click at [597, 257] on button "Confirmar" at bounding box center [592, 263] width 51 height 16
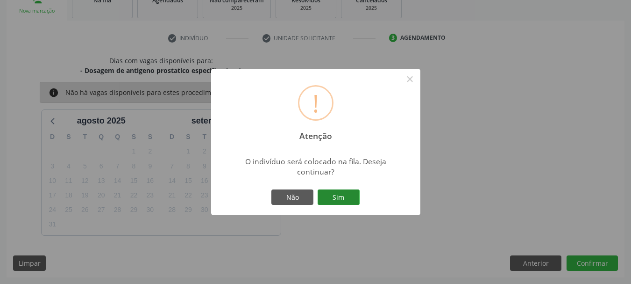
click at [353, 198] on button "Sim" at bounding box center [339, 197] width 42 height 16
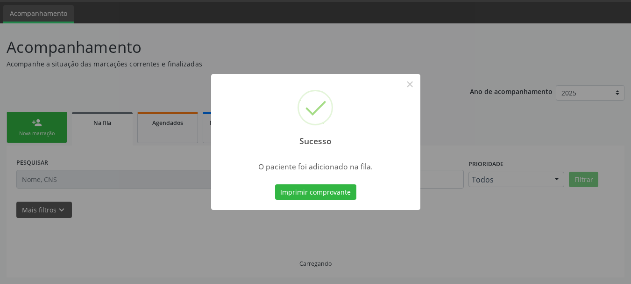
scroll to position [28, 0]
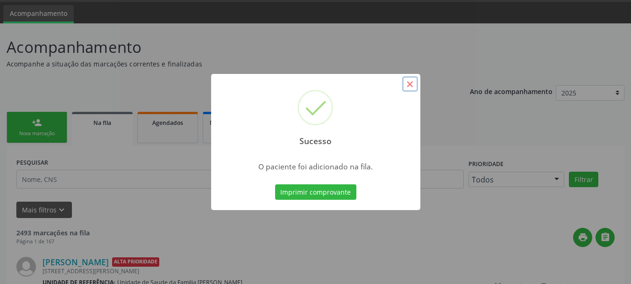
click at [412, 85] on button "×" at bounding box center [410, 84] width 16 height 16
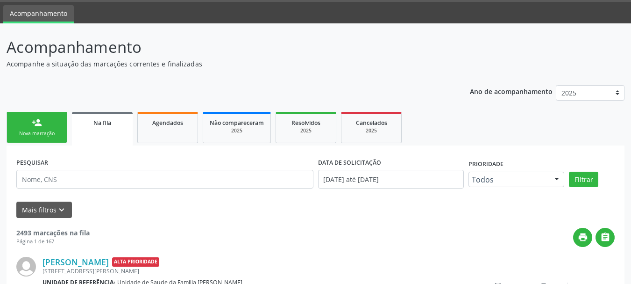
drag, startPoint x: 62, startPoint y: 133, endPoint x: 139, endPoint y: 63, distance: 104.5
click at [62, 133] on link "person_add Nova marcação" at bounding box center [37, 127] width 61 height 31
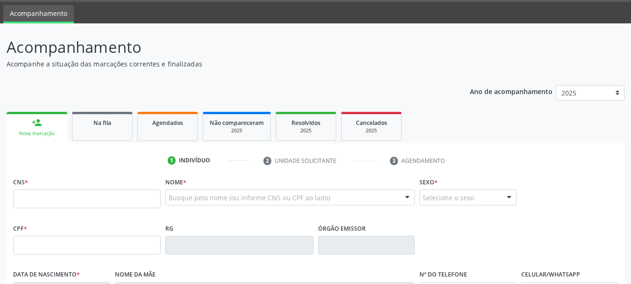
scroll to position [75, 0]
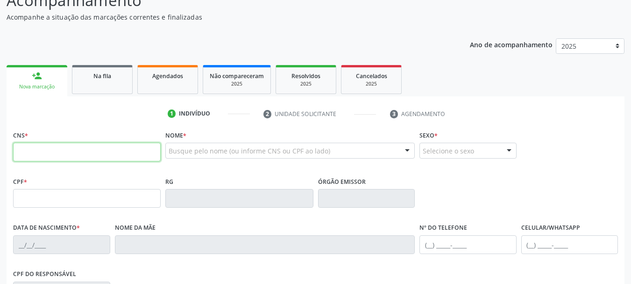
click at [51, 156] on input "text" at bounding box center [87, 151] width 148 height 19
type input "701 0018 2878 3695"
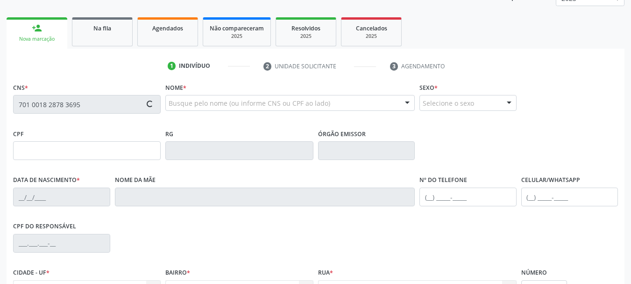
type input "119.097.995-05"
type input "13/12/2016"
type input "[PERSON_NAME]"
type input "(74) 98101-4860"
type input "(99) 99999-9999"
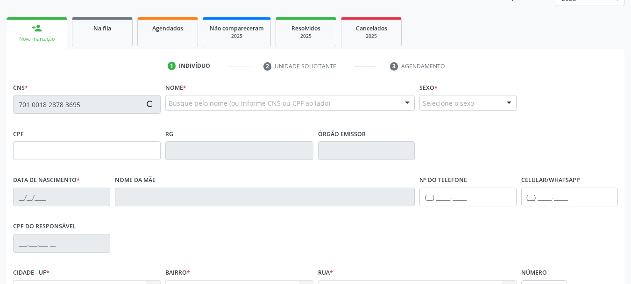
type input "065.875.535-83"
type input "9"
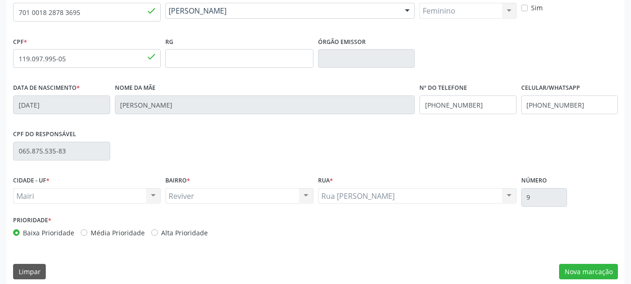
scroll to position [215, 0]
click at [597, 106] on input "(99) 99999-9999" at bounding box center [569, 104] width 97 height 19
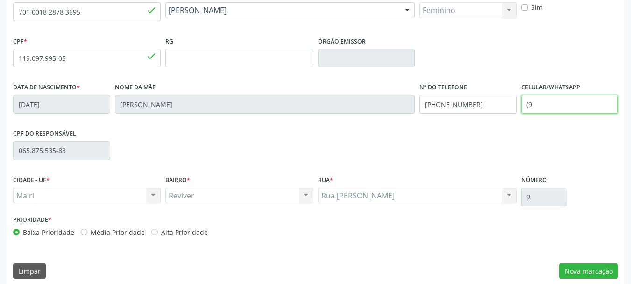
type input "("
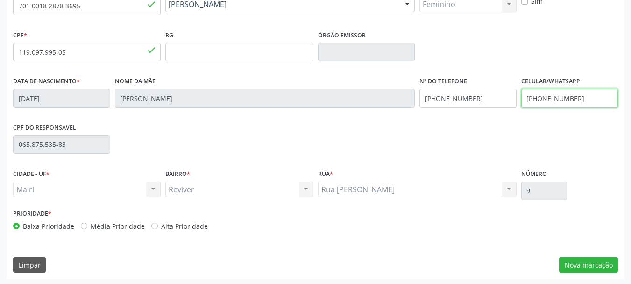
scroll to position [223, 0]
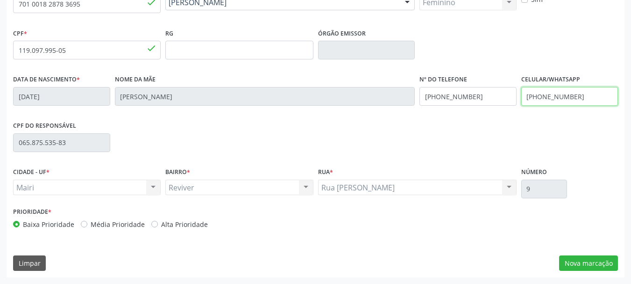
type input "[PHONE_NUMBER]"
click at [590, 254] on div "CNS 701 0018 2878 3695 done Nome * Sofhia Isabela Nunes Oliveira Sofhia Isabela…" at bounding box center [316, 128] width 618 height 297
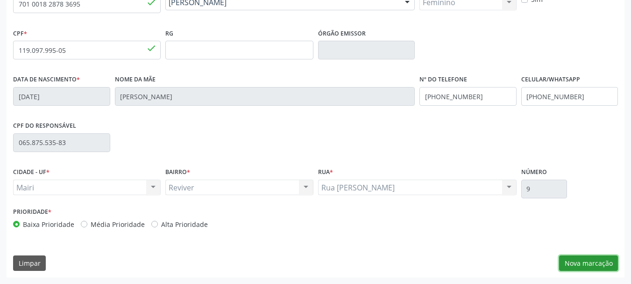
drag, startPoint x: 590, startPoint y: 258, endPoint x: 583, endPoint y: 256, distance: 7.4
click at [590, 258] on button "Nova marcação" at bounding box center [588, 263] width 59 height 16
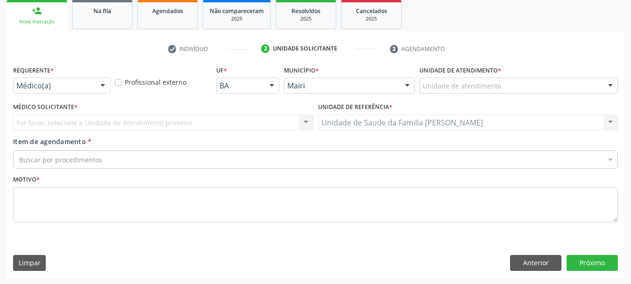
scroll to position [140, 0]
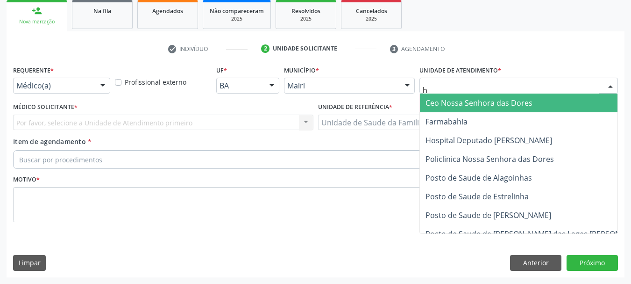
type input "ho"
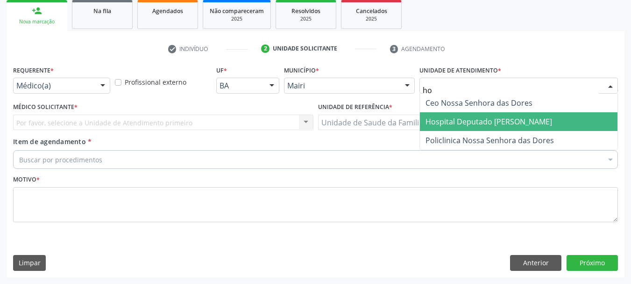
click at [498, 121] on span "Hospital Deputado [PERSON_NAME]" at bounding box center [489, 121] width 127 height 10
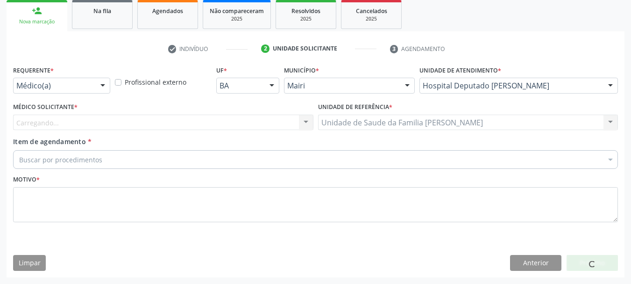
click at [36, 123] on div "Carregando... Nenhum resultado encontrado para: " " Não há nenhuma opção para s…" at bounding box center [163, 122] width 300 height 16
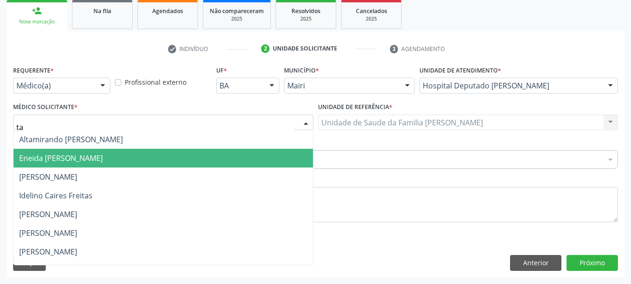
type input "tam"
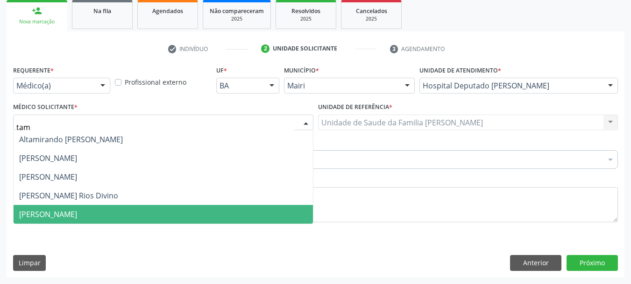
click at [76, 212] on span "[PERSON_NAME]" at bounding box center [48, 214] width 58 height 10
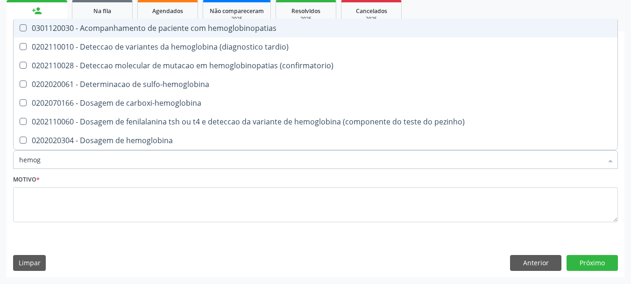
type input "hemogr"
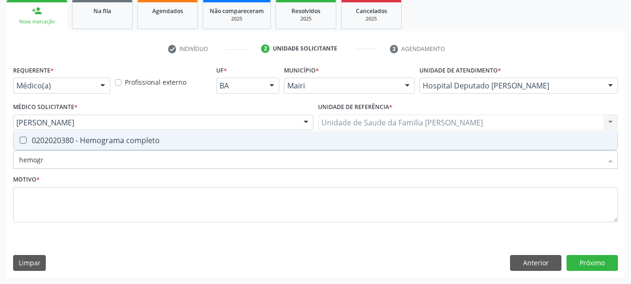
click at [70, 131] on span "0202020380 - Hemograma completo" at bounding box center [316, 140] width 604 height 19
checkbox completo "true"
type input "hemog"
checkbox completo "false"
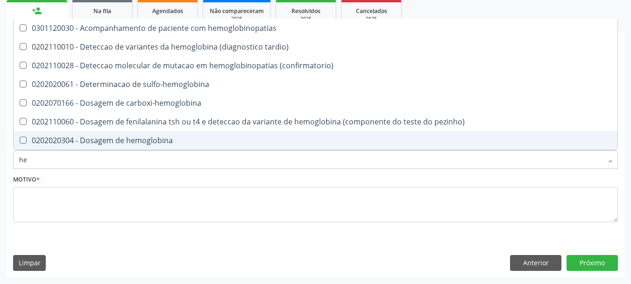
type input "h"
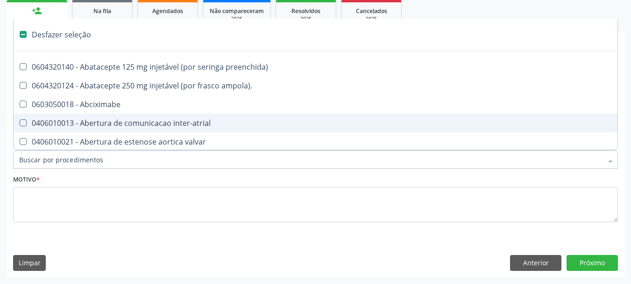
checkbox capsula\) "false"
type input "g"
checkbox adolescente\) "true"
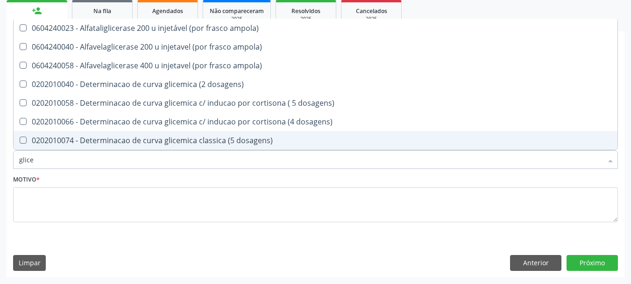
type input "glicem"
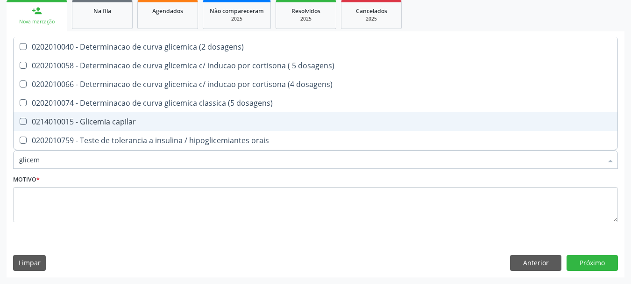
click at [99, 118] on div "0214010015 - Glicemia capilar" at bounding box center [315, 121] width 593 height 7
checkbox capilar "true"
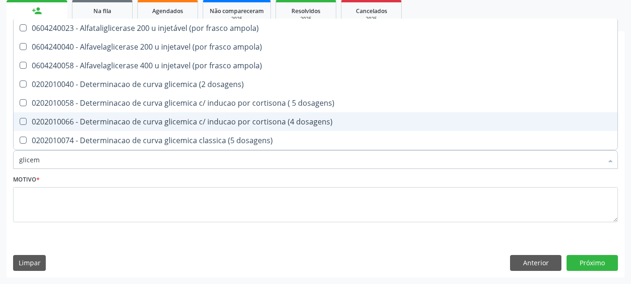
type input "glice"
checkbox dosagens\) "false"
type input "g"
checkbox capilar "false"
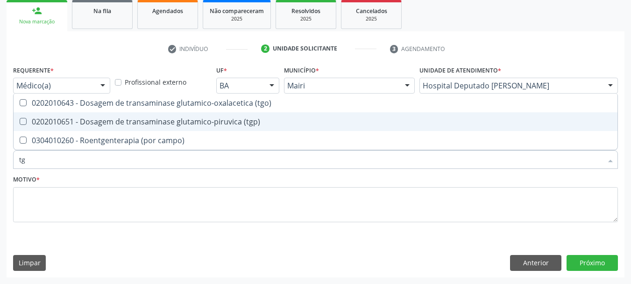
type input "tgo"
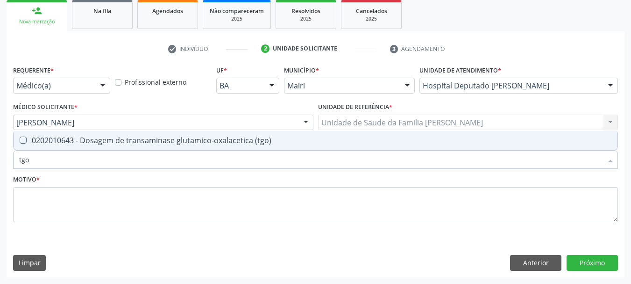
click at [105, 138] on div "0202010643 - Dosagem de transaminase glutamico-oxalacetica (tgo)" at bounding box center [315, 139] width 593 height 7
checkbox \(tgo\) "true"
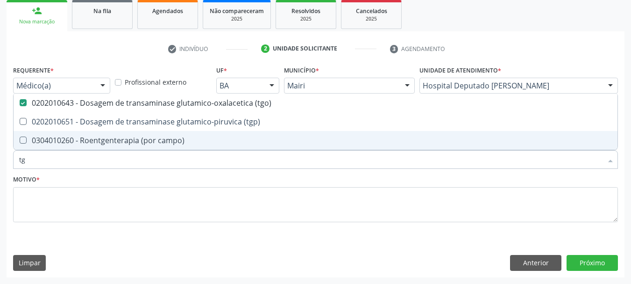
type input "tgp"
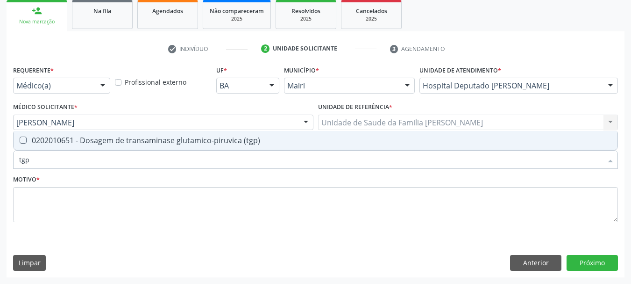
click at [105, 138] on div "0202010651 - Dosagem de transaminase glutamico-piruvica (tgp)" at bounding box center [315, 139] width 593 height 7
checkbox \(tgp\) "true"
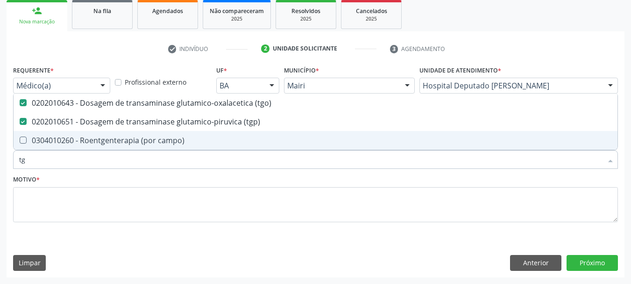
type input "t"
checkbox \(tgo\) "false"
checkbox \(tgp\) "false"
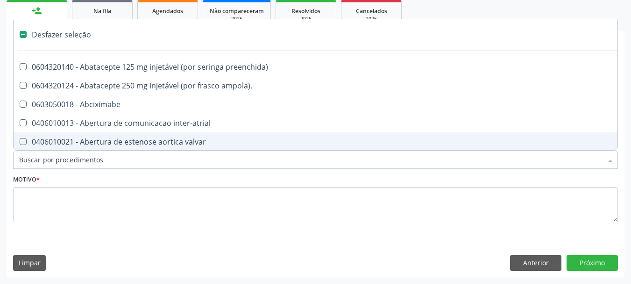
type input "u"
checkbox sexual "true"
checkbox aparentado "true"
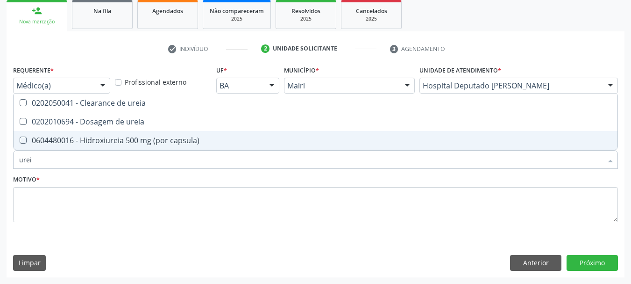
type input "ureia"
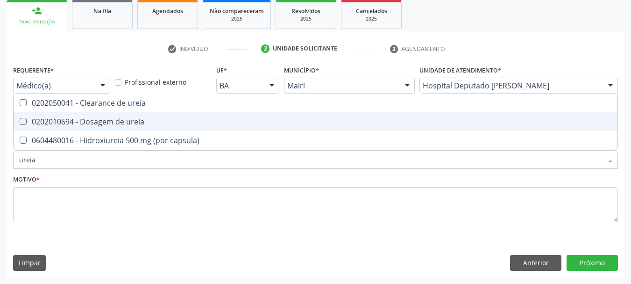
click at [98, 118] on div "0202010694 - Dosagem de ureia" at bounding box center [315, 121] width 593 height 7
checkbox ureia "true"
type input "u"
checkbox ureia "false"
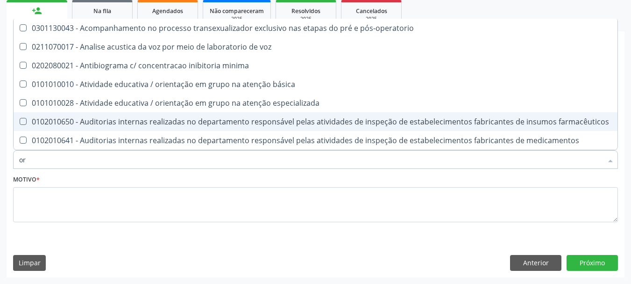
type input "o"
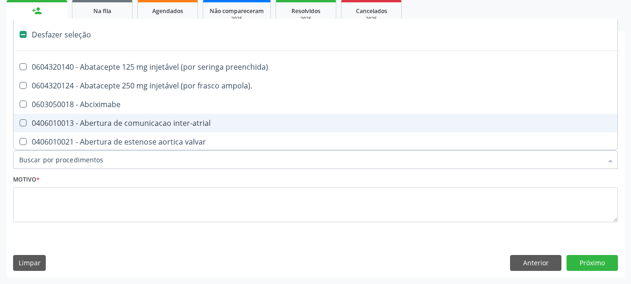
type input "g"
checkbox estimulo "true"
checkbox \(bilateral\) "true"
checkbox 67 "true"
checkbox aorto-cavitarias "true"
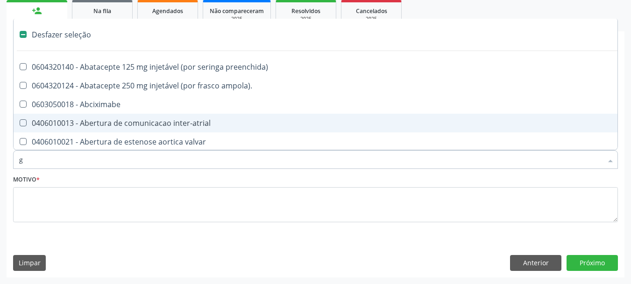
checkbox adolescente\) "true"
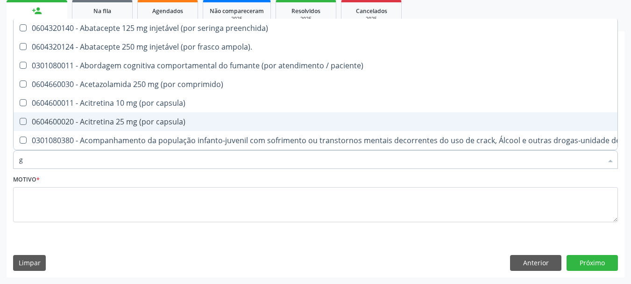
type input "gl"
checkbox bucomaxilofacial "true"
checkbox pé "true"
checkbox normal "true"
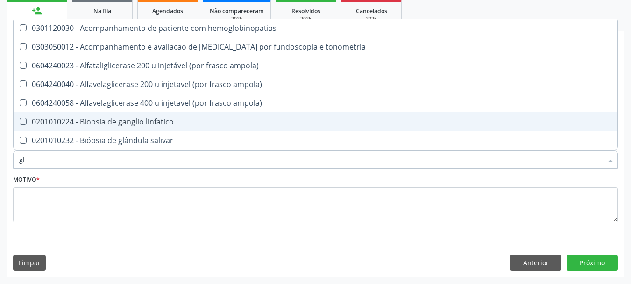
type input "g"
checkbox \(tgo\) "false"
checkbox \(tgp\) "false"
checkbox capilar "false"
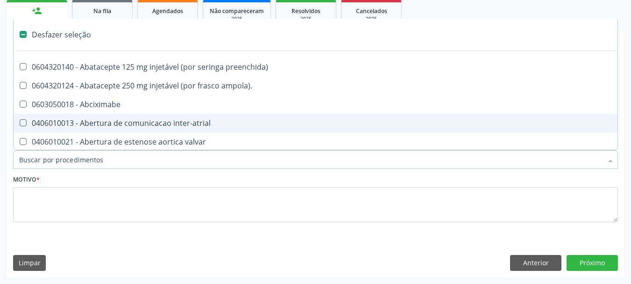
checkbox estimulo "false"
checkbox \(bilateral\) "false"
checkbox 67 "false"
checkbox aorto-cavitarias "false"
checkbox adolescente\) "false"
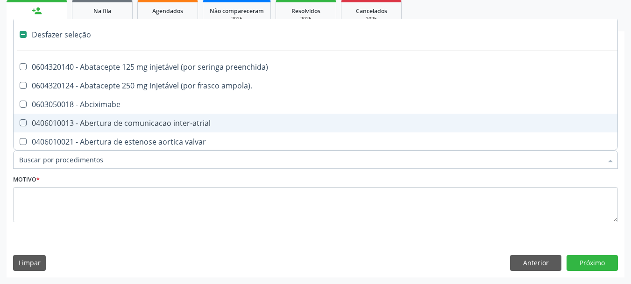
type input "p"
checkbox base "true"
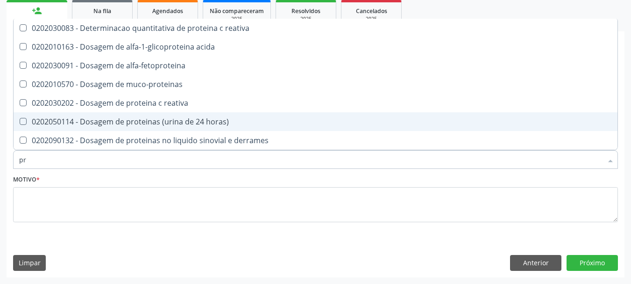
type input "p"
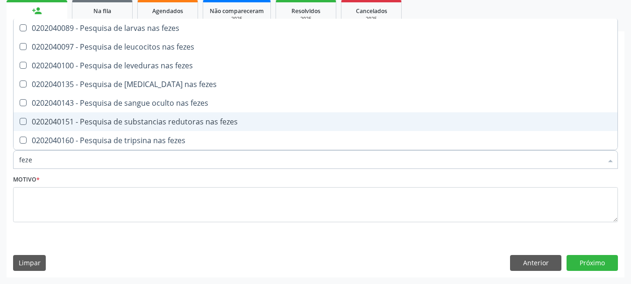
type input "fezes"
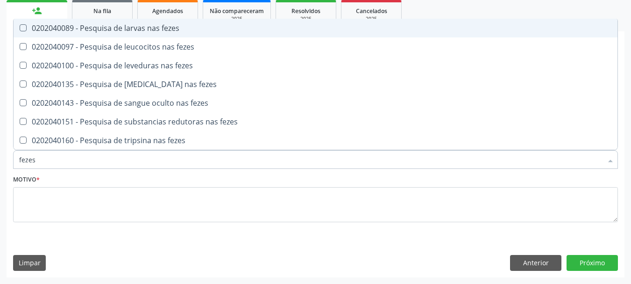
click at [160, 34] on span "0202040089 - Pesquisa de larvas nas fezes" at bounding box center [316, 28] width 604 height 19
checkbox fezes "true"
type input "f"
checkbox fezes "false"
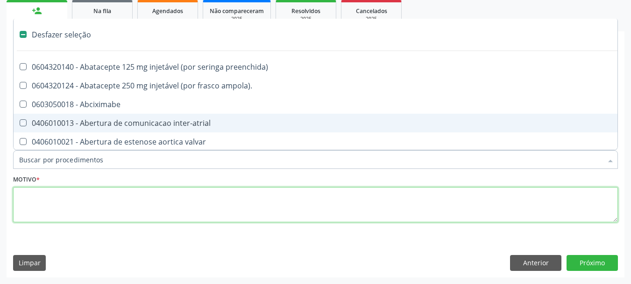
click at [75, 195] on textarea at bounding box center [315, 205] width 605 height 36
checkbox ampola\)\ "true"
checkbox Abciximabe "true"
checkbox inter-atrial "true"
checkbox valvar "true"
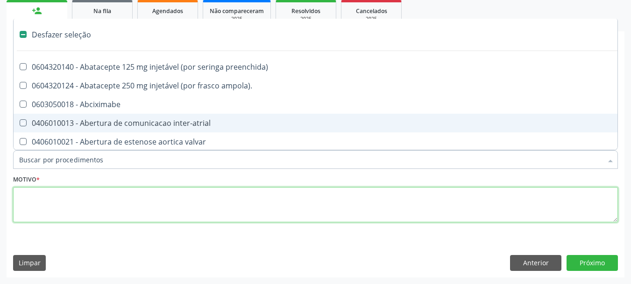
checkbox adolescente\) "true"
checkbox valvar "true"
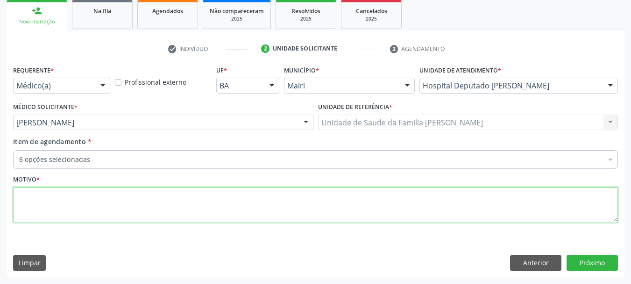
click at [75, 195] on textarea at bounding box center [315, 205] width 605 height 36
type textarea "avaliação"
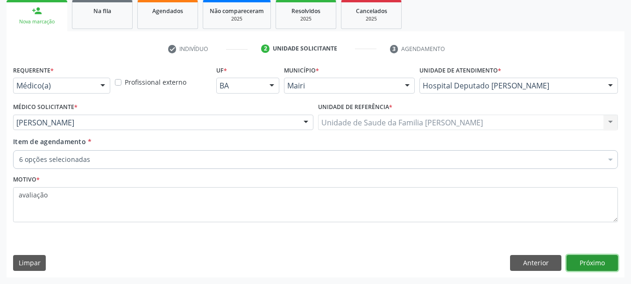
click at [601, 266] on button "Próximo" at bounding box center [592, 263] width 51 height 16
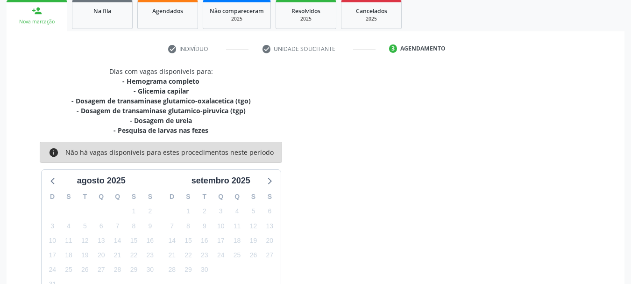
scroll to position [199, 0]
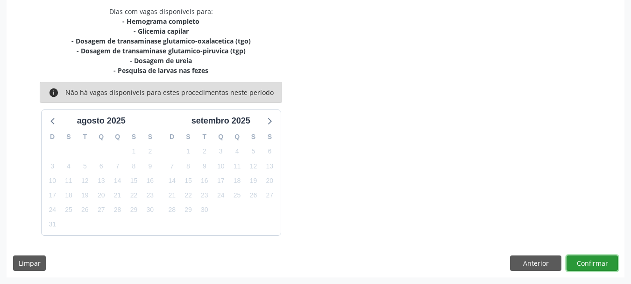
click at [600, 265] on button "Confirmar" at bounding box center [592, 263] width 51 height 16
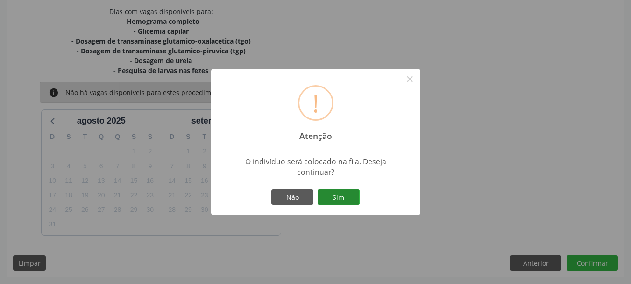
click at [337, 196] on button "Sim" at bounding box center [339, 197] width 42 height 16
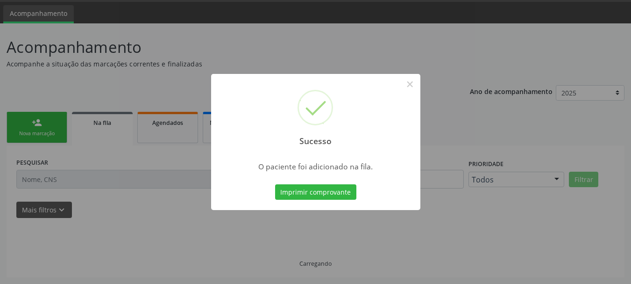
scroll to position [28, 0]
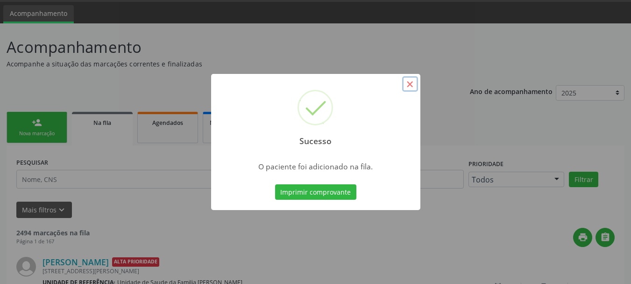
click at [416, 86] on button "×" at bounding box center [410, 84] width 16 height 16
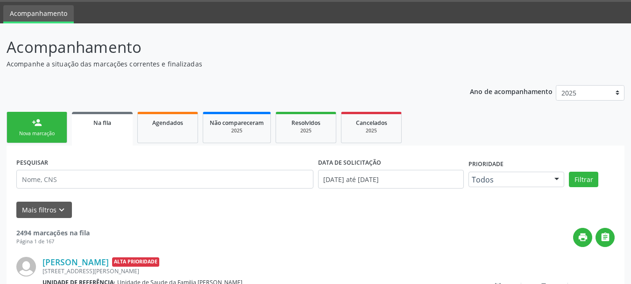
click at [39, 120] on div "person_add" at bounding box center [37, 122] width 10 height 10
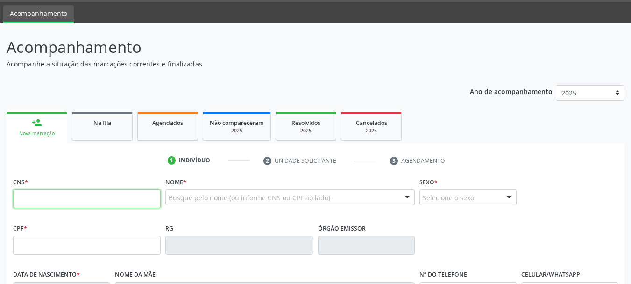
click at [53, 198] on input "text" at bounding box center [87, 198] width 148 height 19
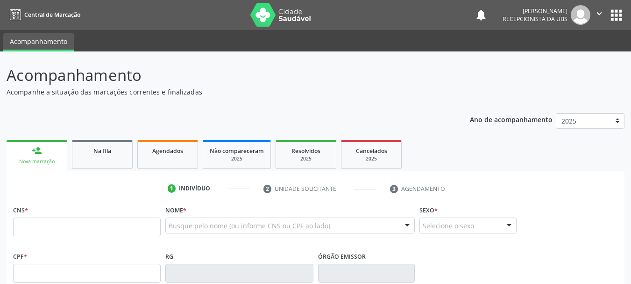
scroll to position [28, 0]
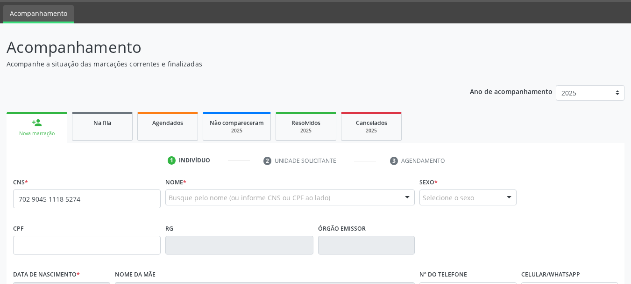
type input "702 9045 1118 5274"
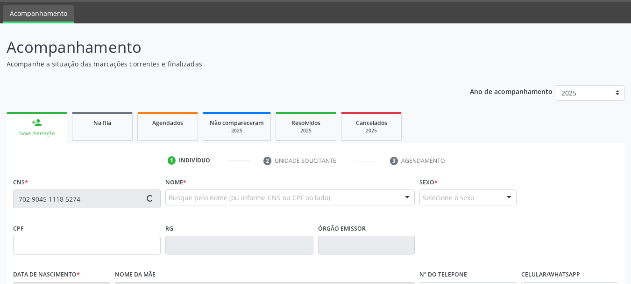
type input "130.130.355-01"
type input "1[DATE]"
type input "[PERSON_NAME]"
type input "[PHONE_NUMBER]"
type input "065.875.535-83"
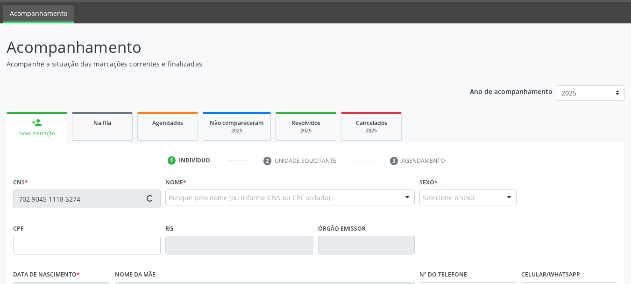
type input "S/N"
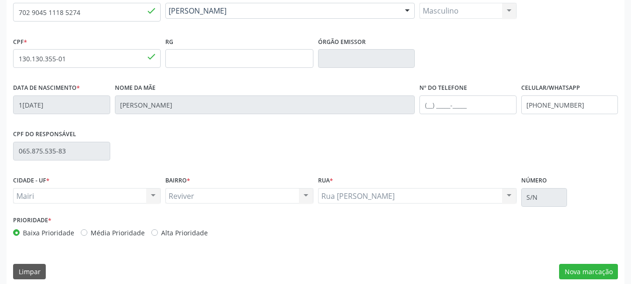
scroll to position [215, 0]
click at [594, 101] on input "[PHONE_NUMBER]" at bounding box center [569, 104] width 97 height 19
type input "[PHONE_NUMBER]"
click at [586, 263] on button "Nova marcação" at bounding box center [588, 271] width 59 height 16
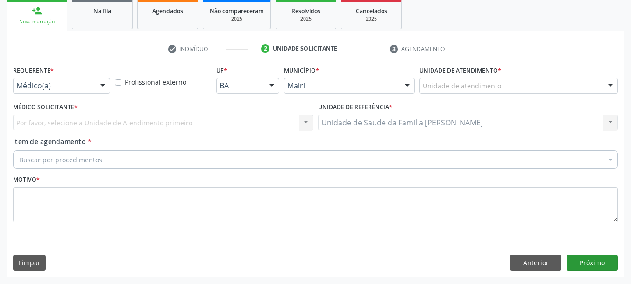
scroll to position [140, 0]
click at [456, 78] on div "Unidade de atendimento" at bounding box center [518, 86] width 199 height 16
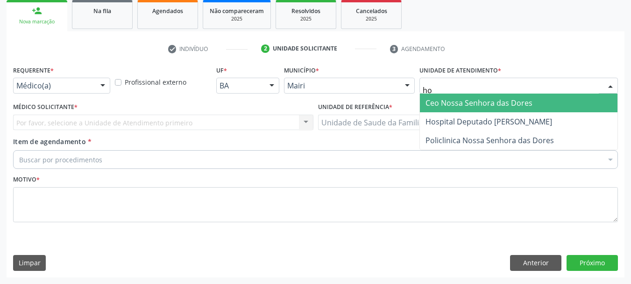
type input "hos"
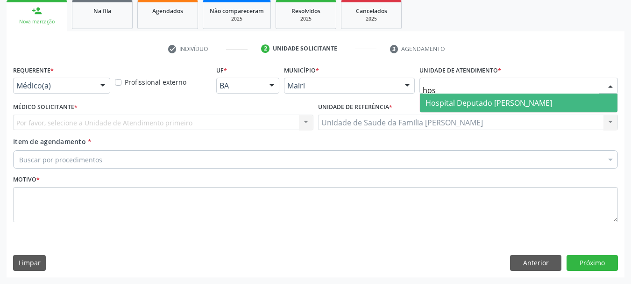
click at [472, 97] on span "Hospital Deputado [PERSON_NAME]" at bounding box center [519, 102] width 198 height 19
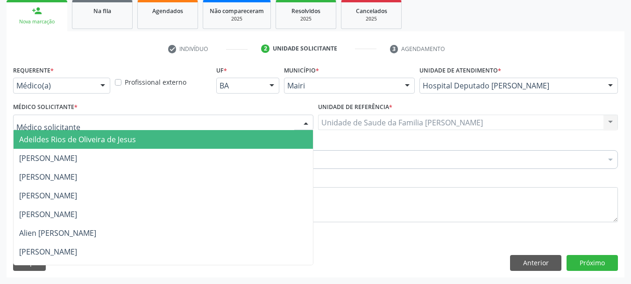
type input "d"
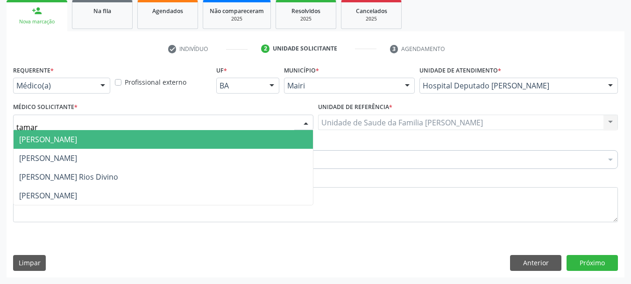
type input "[PERSON_NAME]"
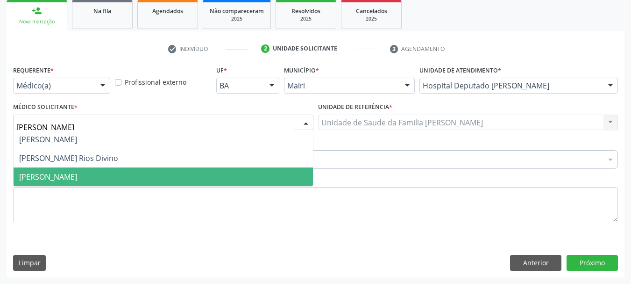
click at [65, 170] on span "[PERSON_NAME]" at bounding box center [163, 176] width 299 height 19
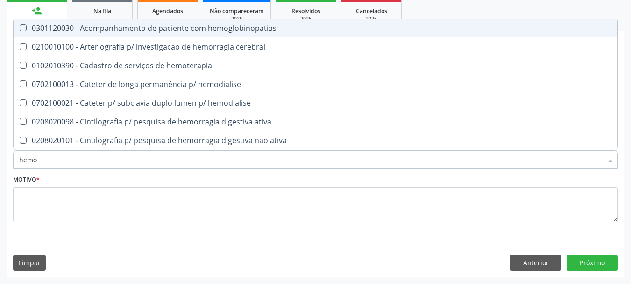
type input "hemog"
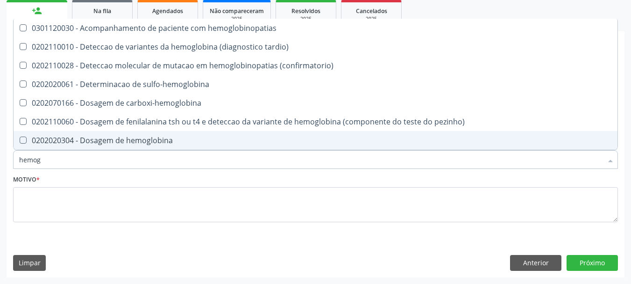
click at [97, 139] on div "0202020304 - Dosagem de hemoglobina" at bounding box center [315, 139] width 593 height 7
checkbox hemoglobina "true"
type input "hemogr"
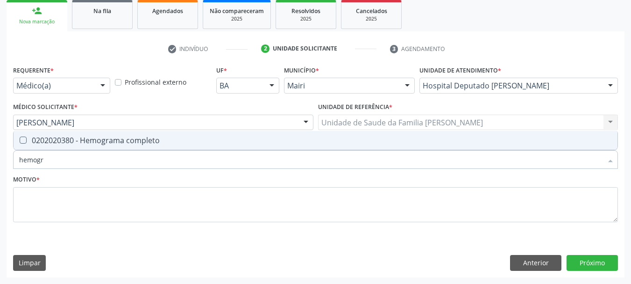
click at [97, 139] on div "0202020380 - Hemograma completo" at bounding box center [315, 139] width 593 height 7
checkbox completo "true"
type input "hemog"
checkbox completo "false"
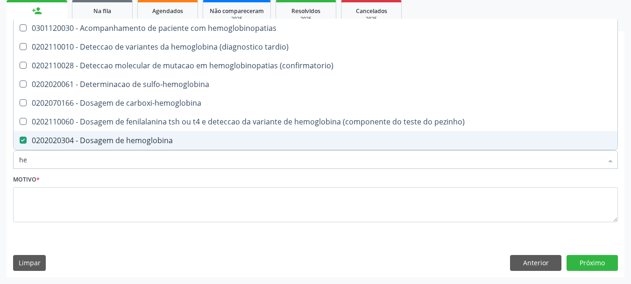
type input "h"
checkbox hemoglobina "false"
checkbox completo "false"
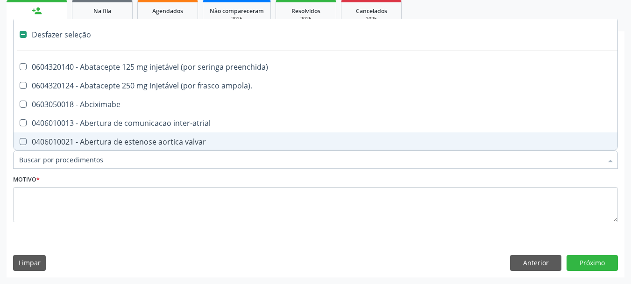
type input "g"
checkbox percutanea "true"
checkbox adolescente\) "true"
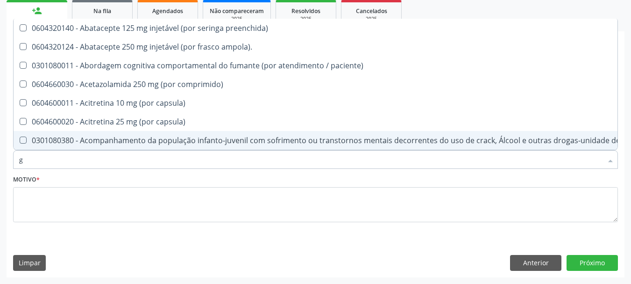
type input "gl"
checkbox ampola\) "true"
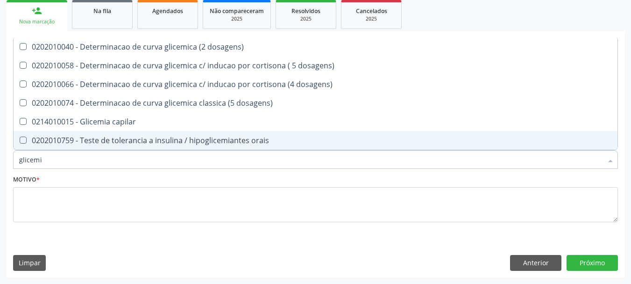
type input "glicemia"
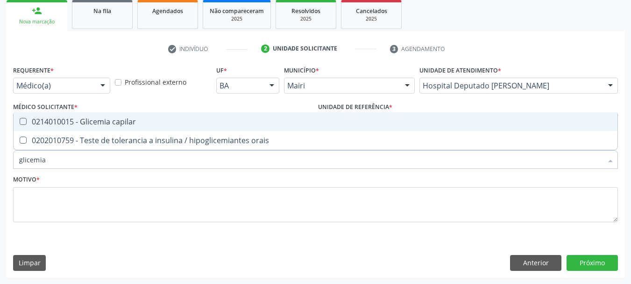
click at [103, 120] on div "0214010015 - Glicemia capilar" at bounding box center [315, 121] width 593 height 7
checkbox capilar "true"
type input "glicemi"
checkbox capilar "false"
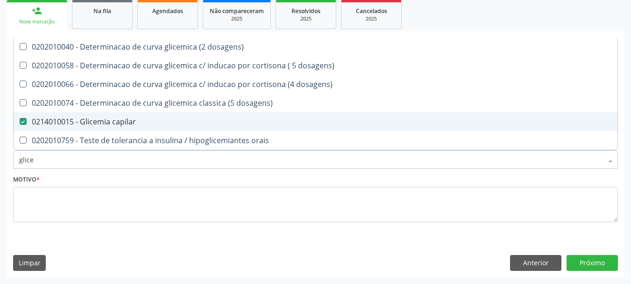
type input "glic"
checkbox capilar "false"
type input "g"
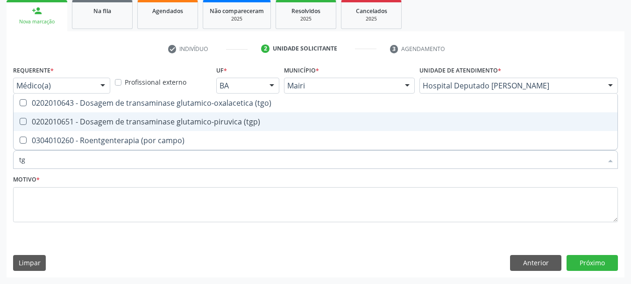
type input "tgo"
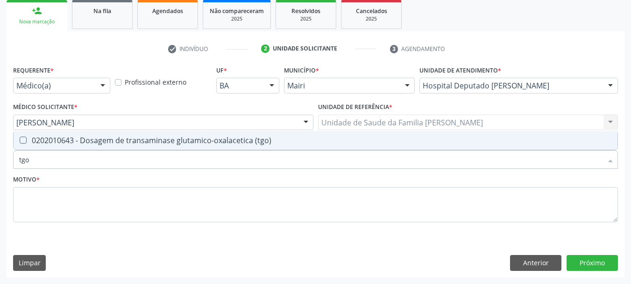
click at [116, 138] on div "0202010643 - Dosagem de transaminase glutamico-oxalacetica (tgo)" at bounding box center [315, 139] width 593 height 7
checkbox \(tgo\) "true"
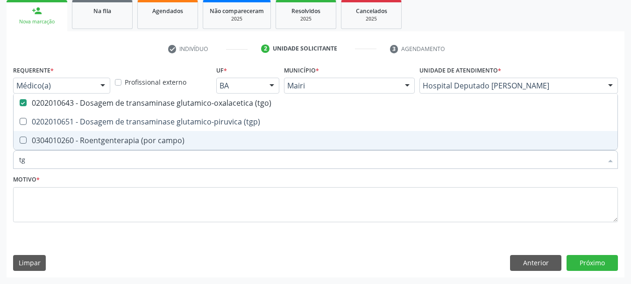
type input "tgp"
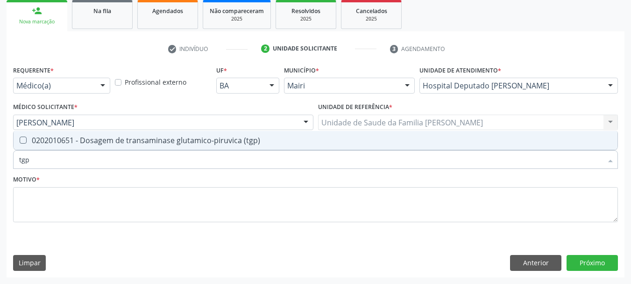
click at [116, 138] on div "0202010651 - Dosagem de transaminase glutamico-piruvica (tgp)" at bounding box center [315, 139] width 593 height 7
checkbox \(tgp\) "true"
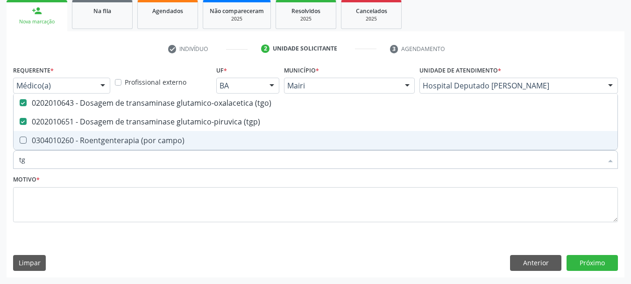
type input "t"
checkbox \(tgo\) "false"
checkbox \(tgp\) "false"
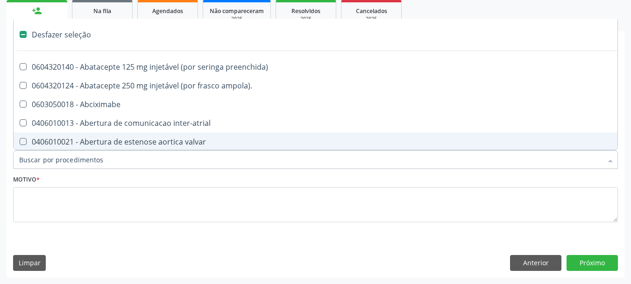
type input "u"
checkbox sexual "true"
checkbox aparentado "true"
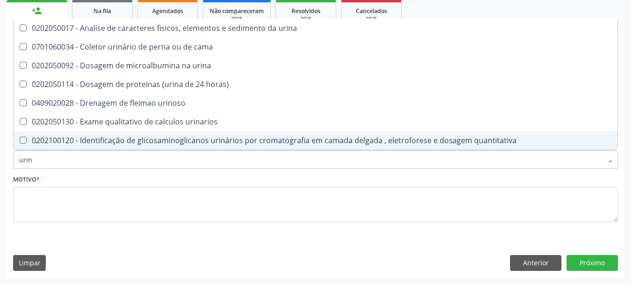
type input "urina"
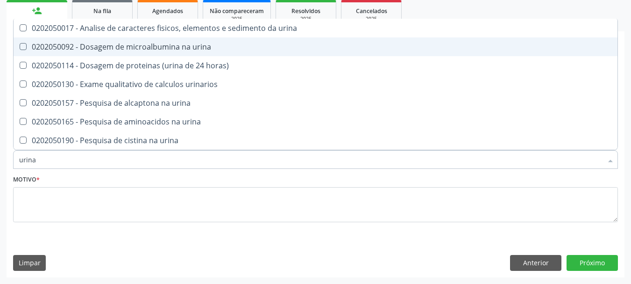
click at [150, 50] on div "0202050092 - Dosagem de microalbumina na urina" at bounding box center [315, 46] width 593 height 7
checkbox urina "true"
type input "urin"
checkbox urina "false"
checkbox horas\) "true"
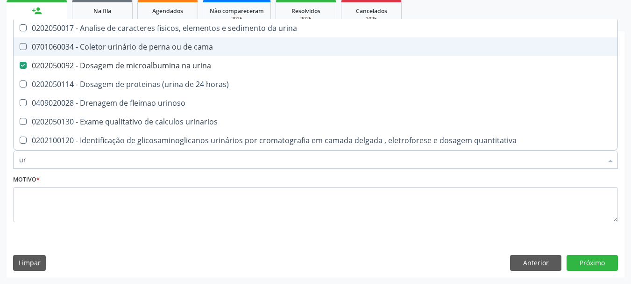
type input "u"
checkbox urina "false"
checkbox urinaria "false"
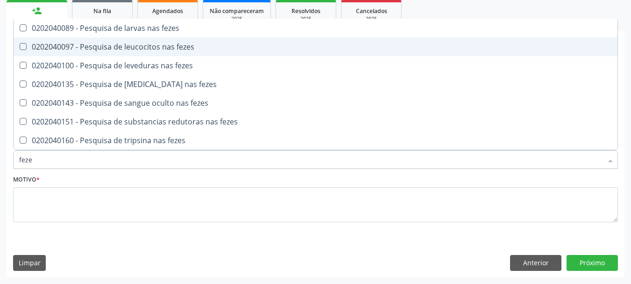
type input "fezes"
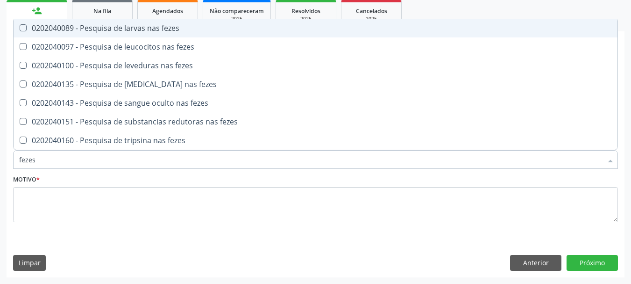
click at [157, 27] on div "0202040089 - Pesquisa de larvas nas fezes" at bounding box center [315, 27] width 593 height 7
checkbox fezes "true"
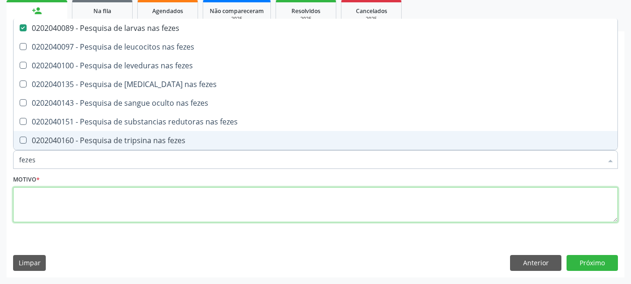
click at [109, 211] on textarea at bounding box center [315, 205] width 605 height 36
checkbox fezes "true"
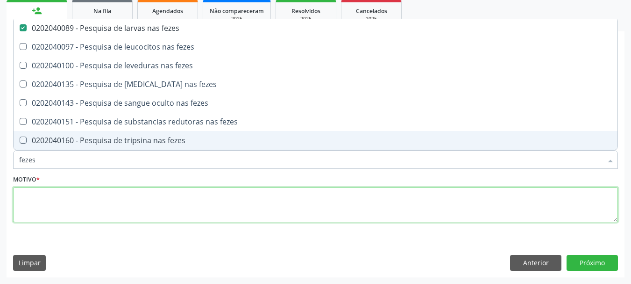
checkbox fezes "true"
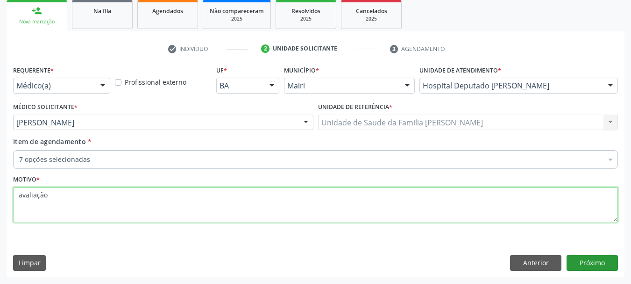
type textarea "avaliação"
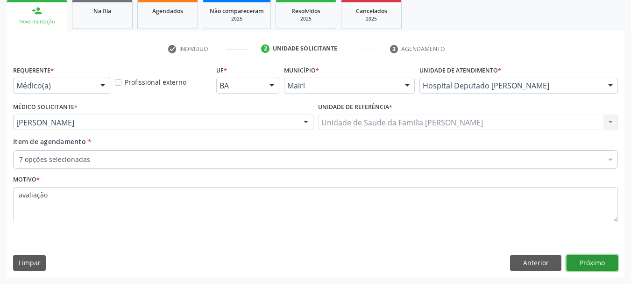
click at [581, 270] on button "Próximo" at bounding box center [592, 263] width 51 height 16
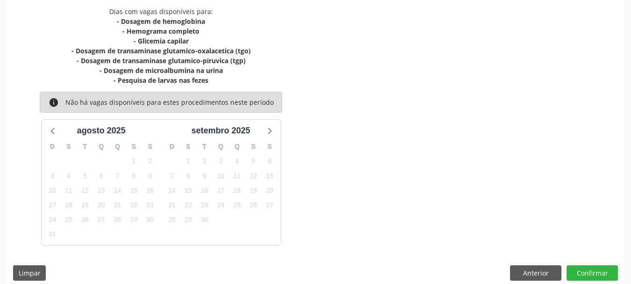
scroll to position [209, 0]
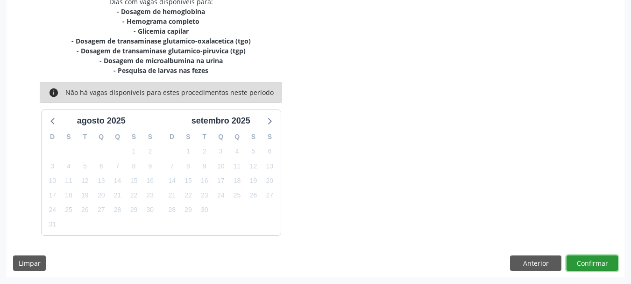
click at [581, 264] on button "Confirmar" at bounding box center [592, 263] width 51 height 16
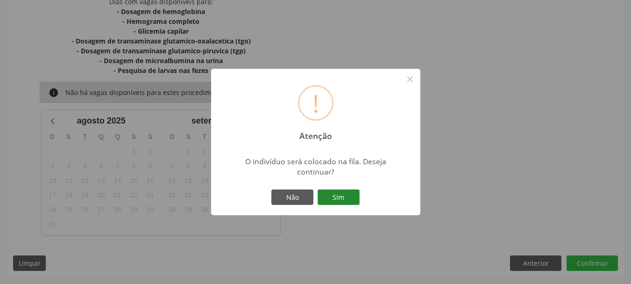
click at [344, 198] on button "Sim" at bounding box center [339, 197] width 42 height 16
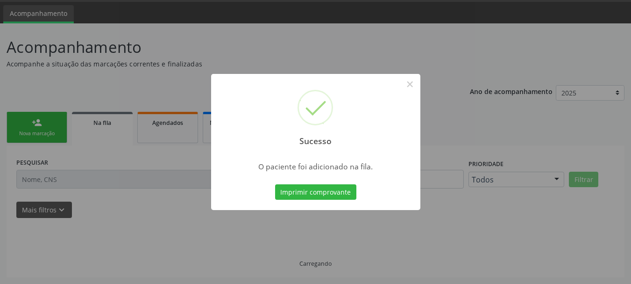
scroll to position [28, 0]
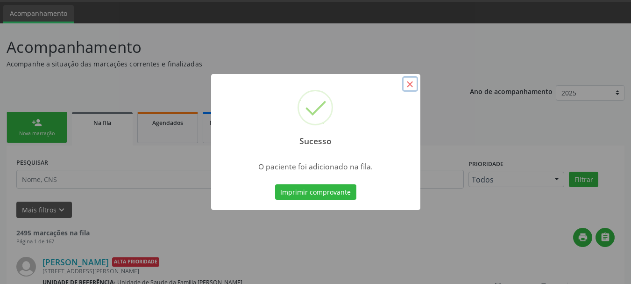
click at [415, 84] on button "×" at bounding box center [410, 84] width 16 height 16
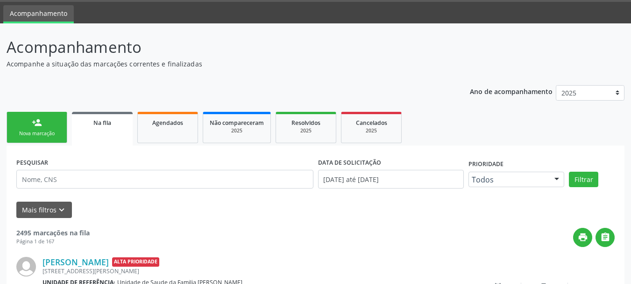
click at [26, 132] on div "Nova marcação" at bounding box center [37, 133] width 47 height 7
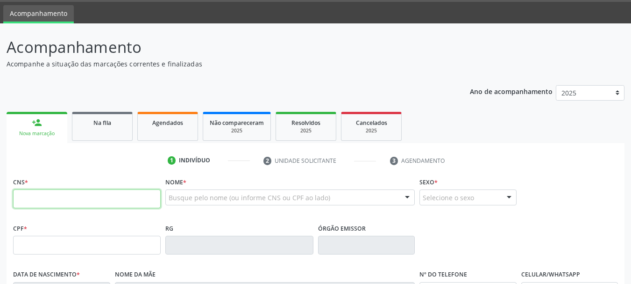
click at [41, 196] on input "text" at bounding box center [87, 198] width 148 height 19
type input "702 4045 6899 9925"
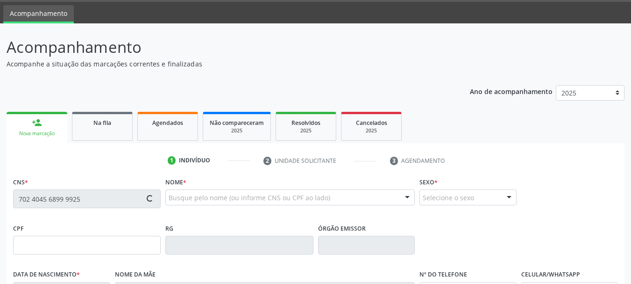
type input "134.960.595-67"
type input "[DATE]"
type input "Abgail de [PERSON_NAME]"
type input "[PHONE_NUMBER]"
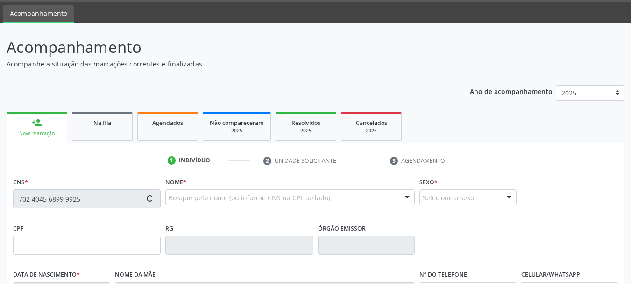
type input "857.840.115-88"
type input "S/N"
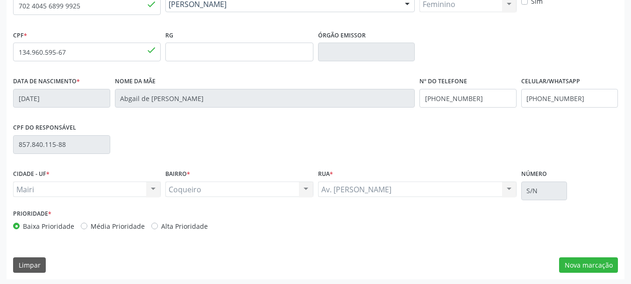
scroll to position [223, 0]
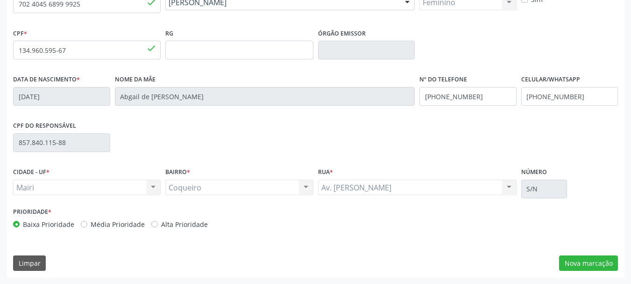
click at [197, 224] on label "Alta Prioridade" at bounding box center [184, 224] width 47 height 10
click at [158, 224] on input "Alta Prioridade" at bounding box center [154, 223] width 7 height 8
radio input "true"
click at [580, 264] on button "Nova marcação" at bounding box center [588, 263] width 59 height 16
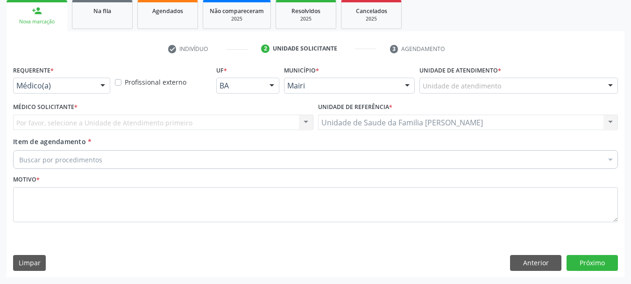
scroll to position [140, 0]
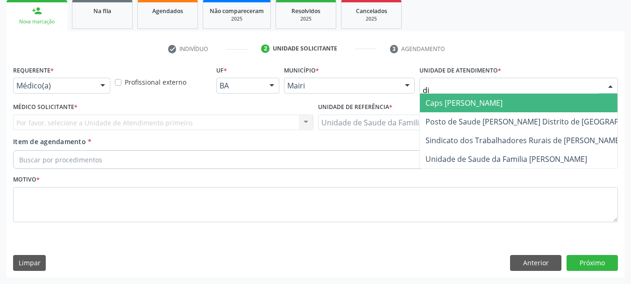
type input "dil"
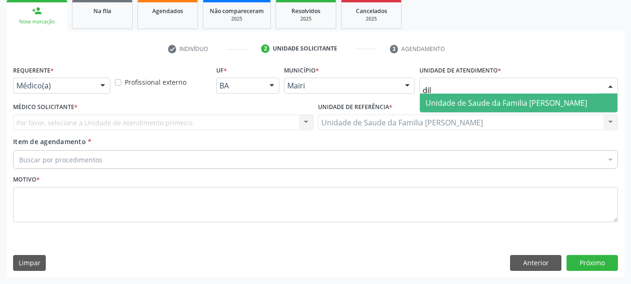
click at [472, 98] on span "Unidade de Saude da Familia [PERSON_NAME]" at bounding box center [507, 103] width 162 height 10
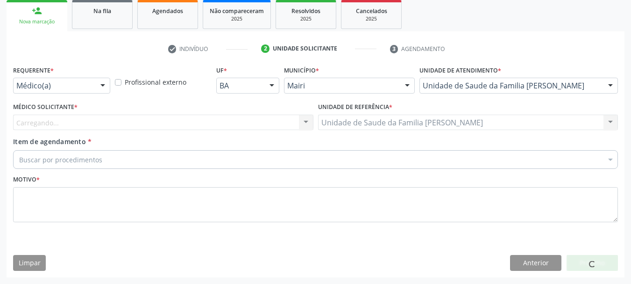
click at [44, 119] on div "Carregando... Nenhum resultado encontrado para: " " Não há nenhuma opção para s…" at bounding box center [163, 122] width 300 height 16
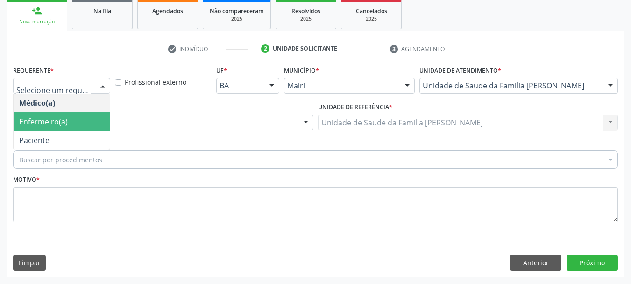
click at [49, 115] on span "Enfermeiro(a)" at bounding box center [62, 121] width 96 height 19
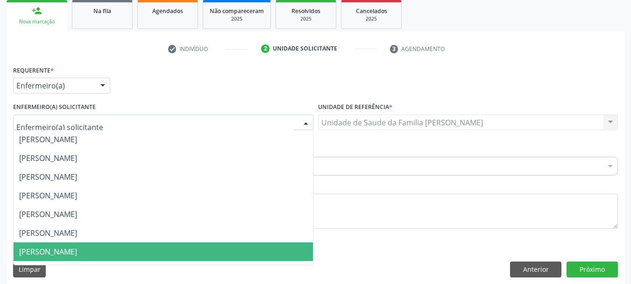
click at [71, 250] on span "[PERSON_NAME]" at bounding box center [48, 251] width 58 height 10
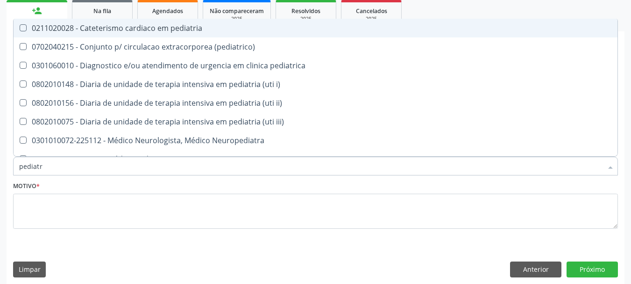
type input "pediatra"
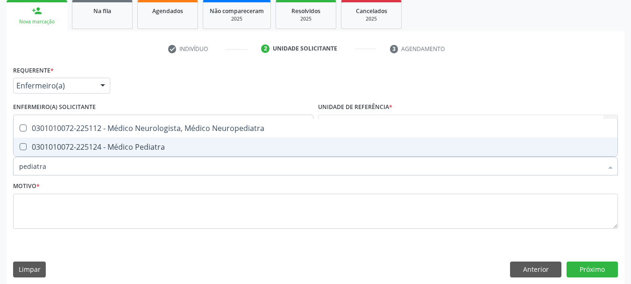
click at [115, 145] on div "0301010072-225124 - Médico Pediatra" at bounding box center [315, 146] width 593 height 7
checkbox Pediatra "true"
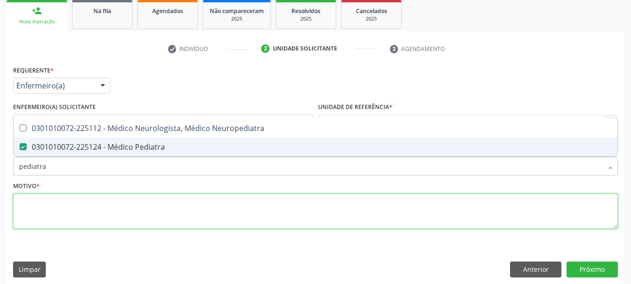
click at [64, 211] on textarea at bounding box center [315, 211] width 605 height 36
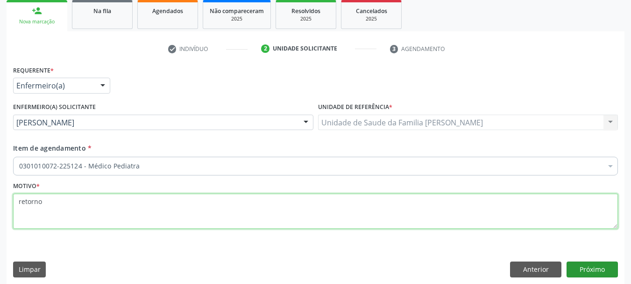
type textarea "retorno"
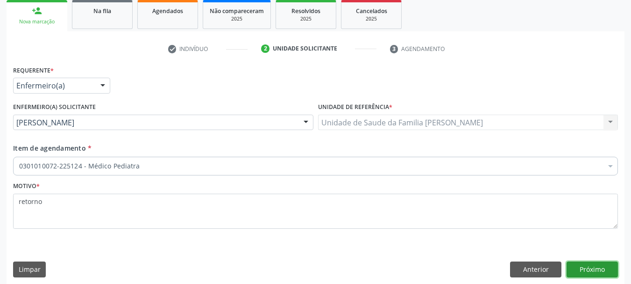
click at [613, 270] on button "Próximo" at bounding box center [592, 269] width 51 height 16
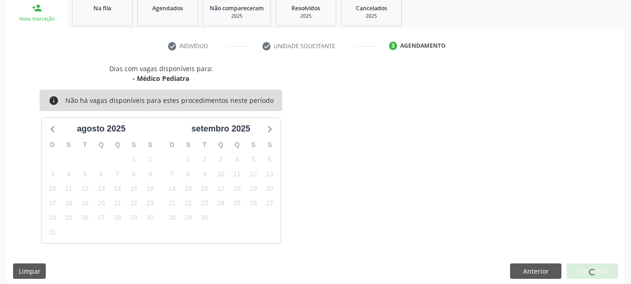
scroll to position [150, 0]
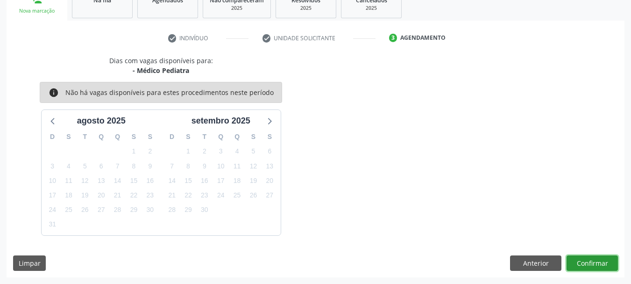
click at [596, 263] on button "Confirmar" at bounding box center [592, 263] width 51 height 16
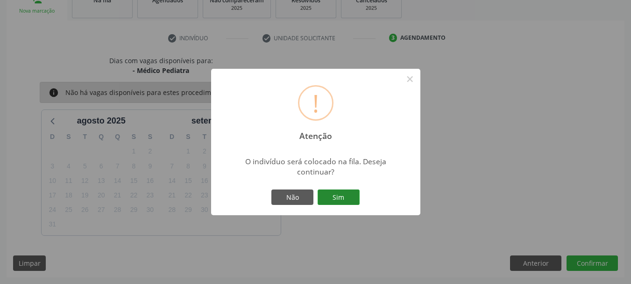
click at [343, 198] on button "Sim" at bounding box center [339, 197] width 42 height 16
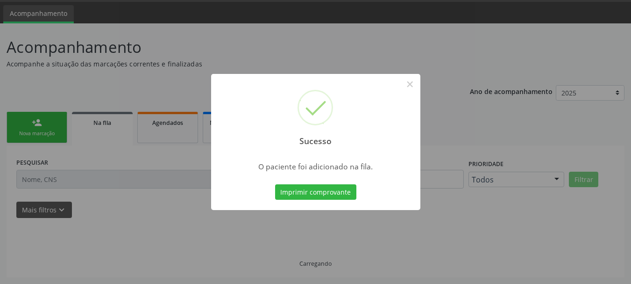
scroll to position [28, 0]
